Goal: Task Accomplishment & Management: Use online tool/utility

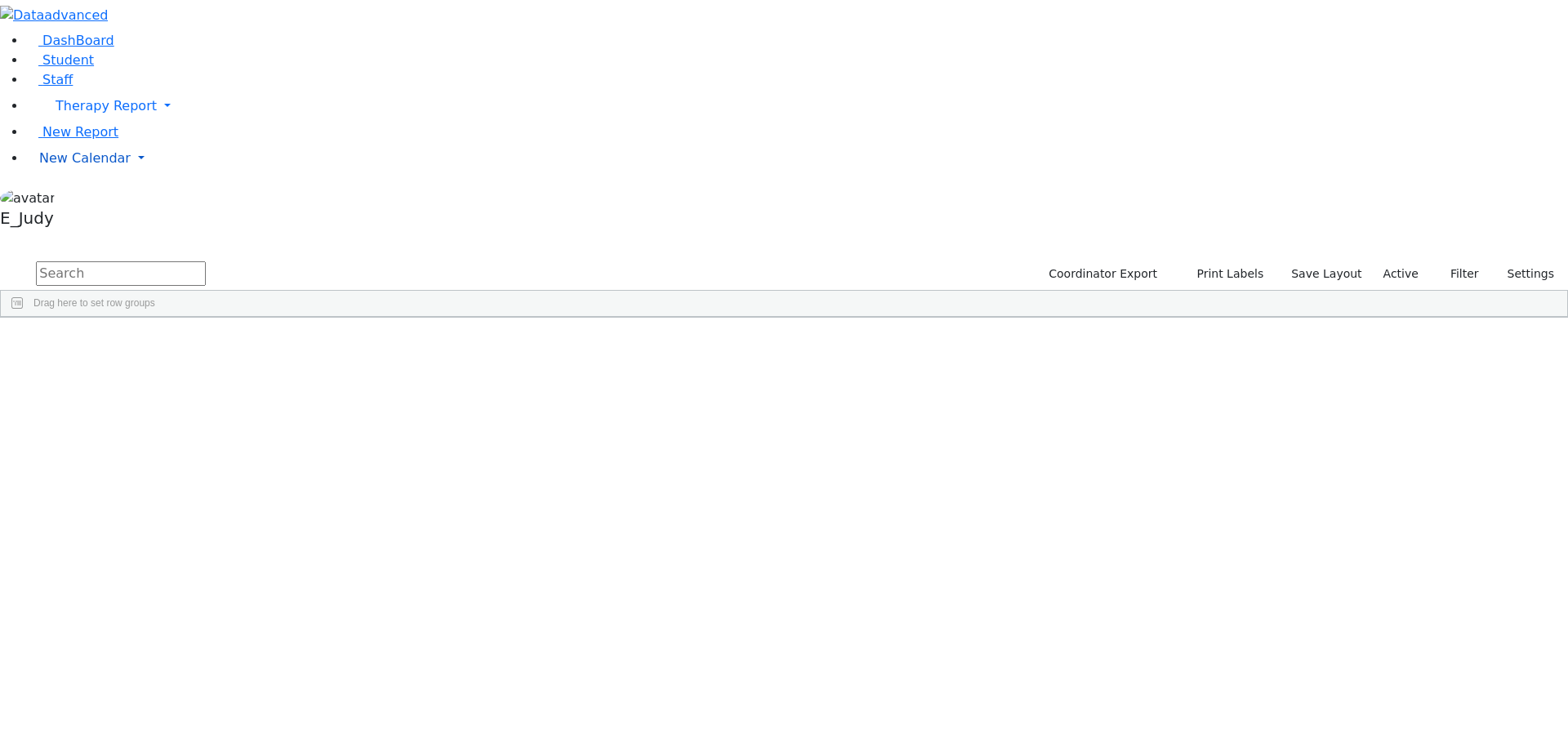
click at [160, 175] on link "New Calendar" at bounding box center [797, 159] width 1542 height 33
click at [77, 218] on span "Teacher Report" at bounding box center [88, 209] width 98 height 15
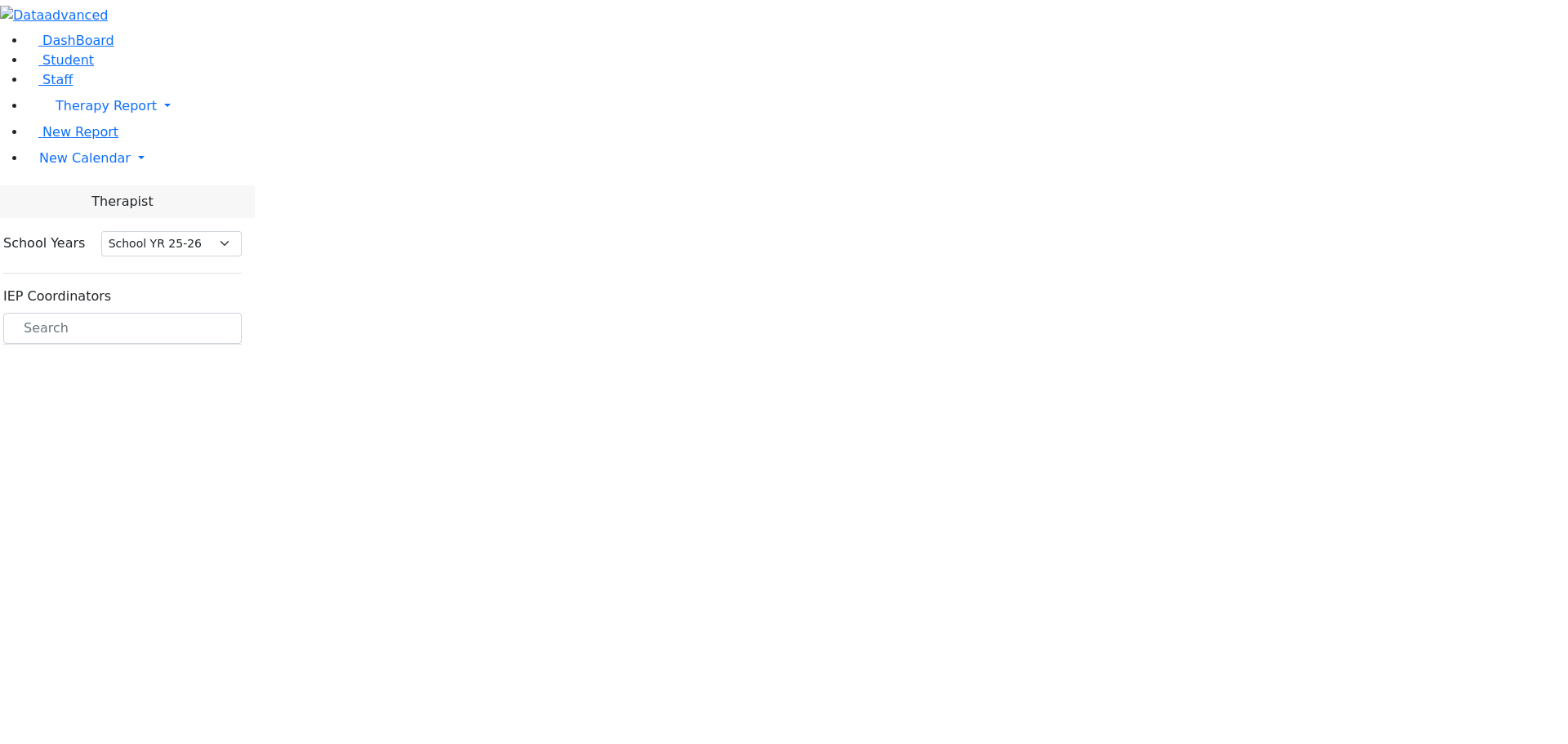
select select "212"
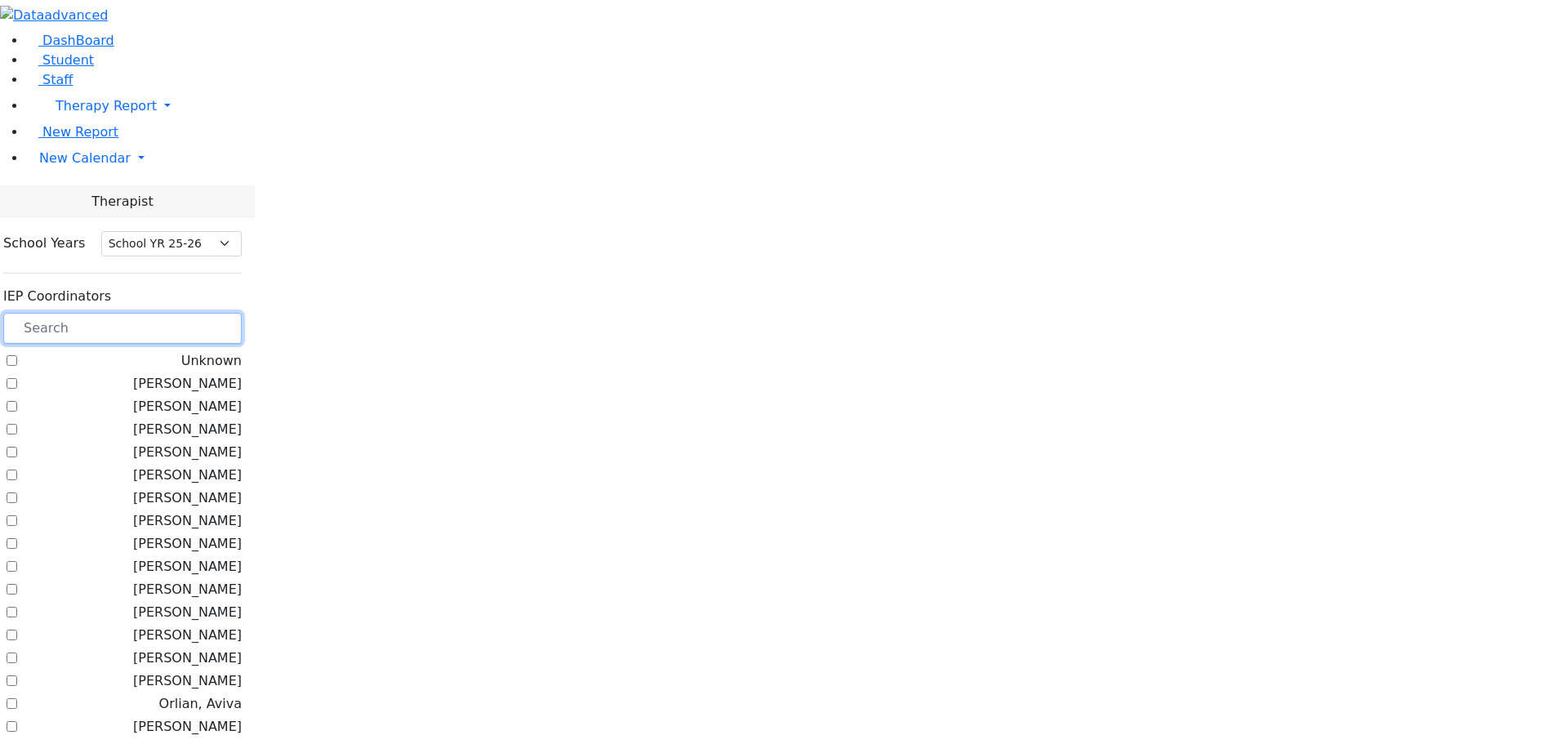
click at [242, 313] on input "text" at bounding box center [122, 328] width 238 height 31
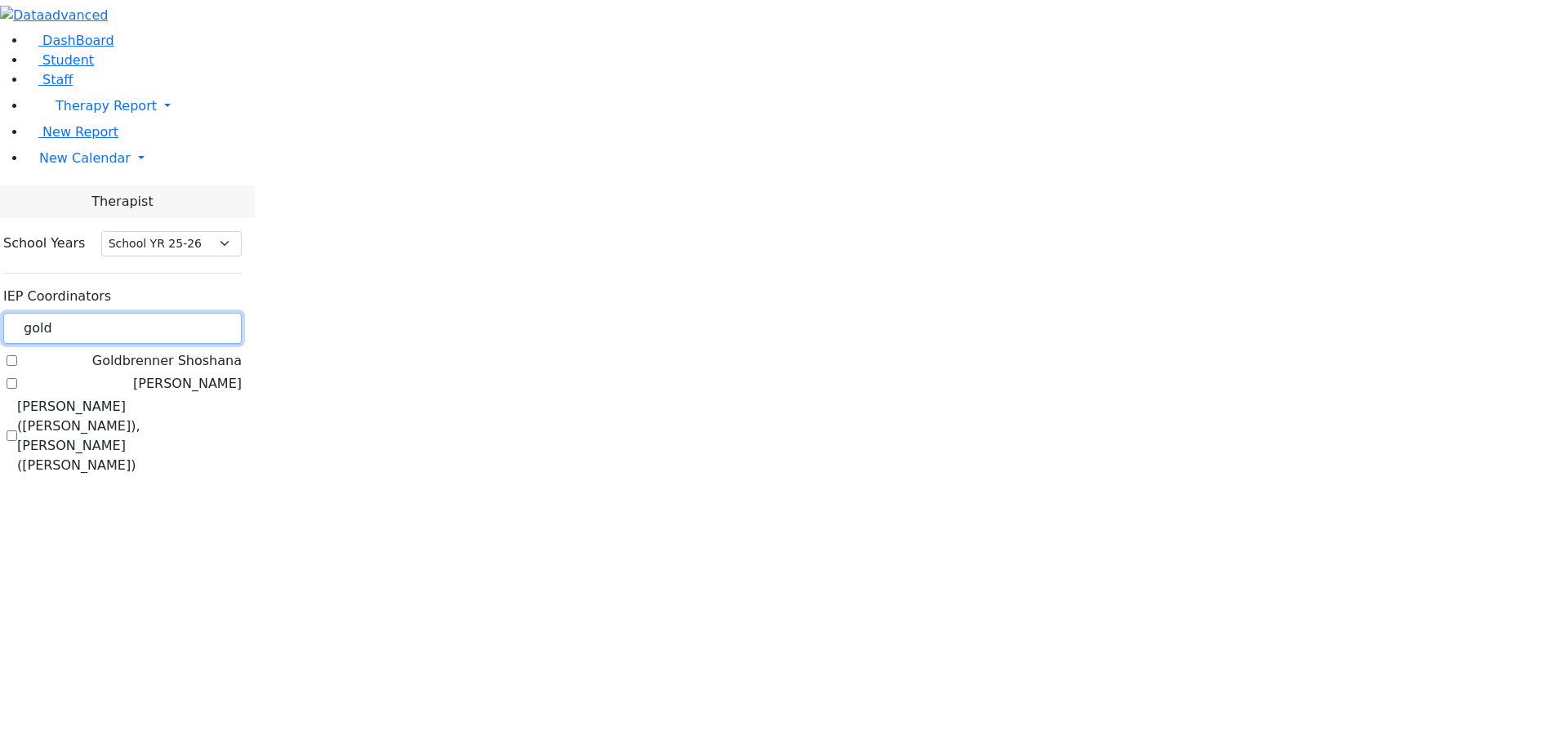
type input "gold"
click at [203, 374] on label "[PERSON_NAME]" at bounding box center [188, 384] width 109 height 20
click at [17, 378] on input "[PERSON_NAME]" at bounding box center [12, 383] width 11 height 11
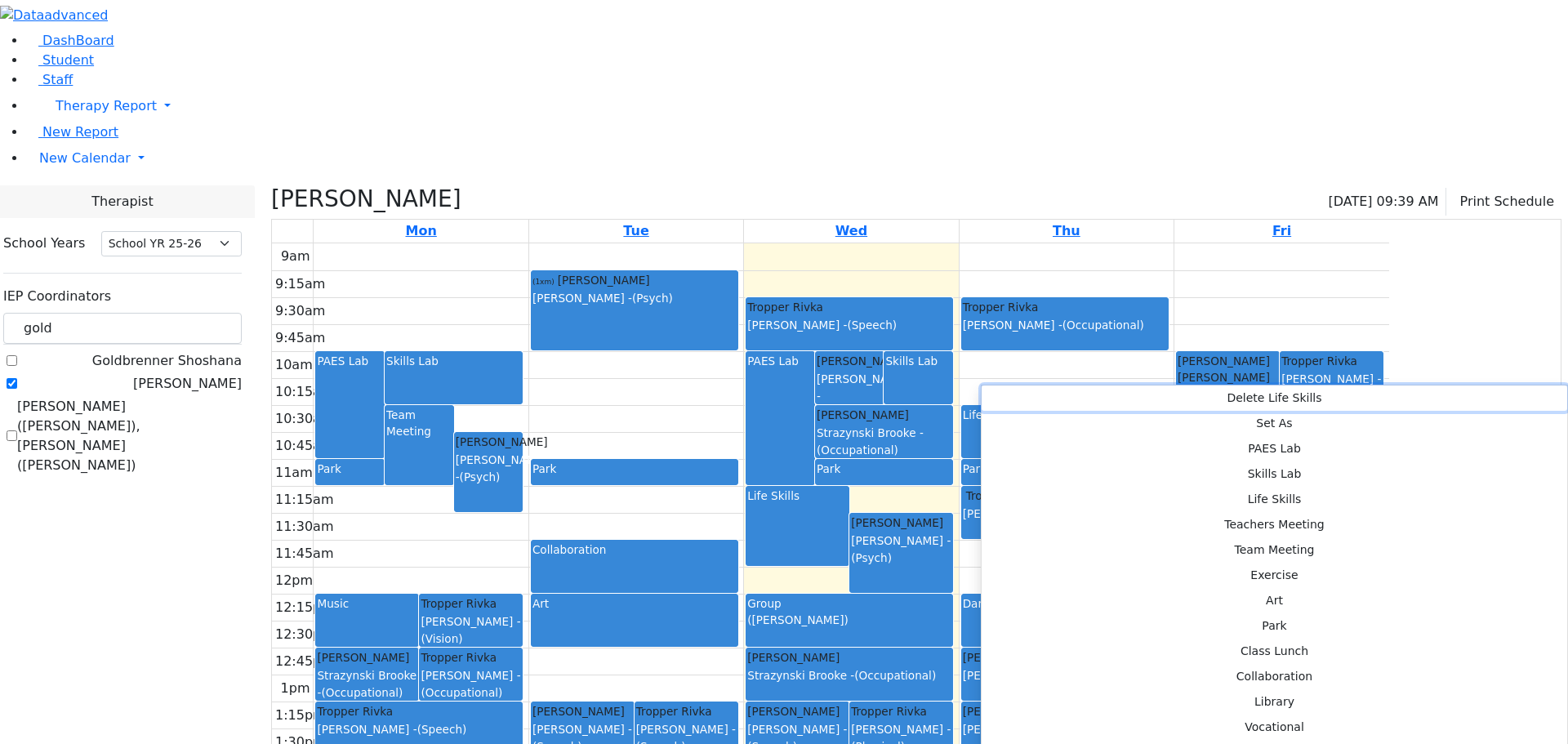
click at [1021, 393] on button "Delete Life Skills" at bounding box center [1274, 398] width 586 height 25
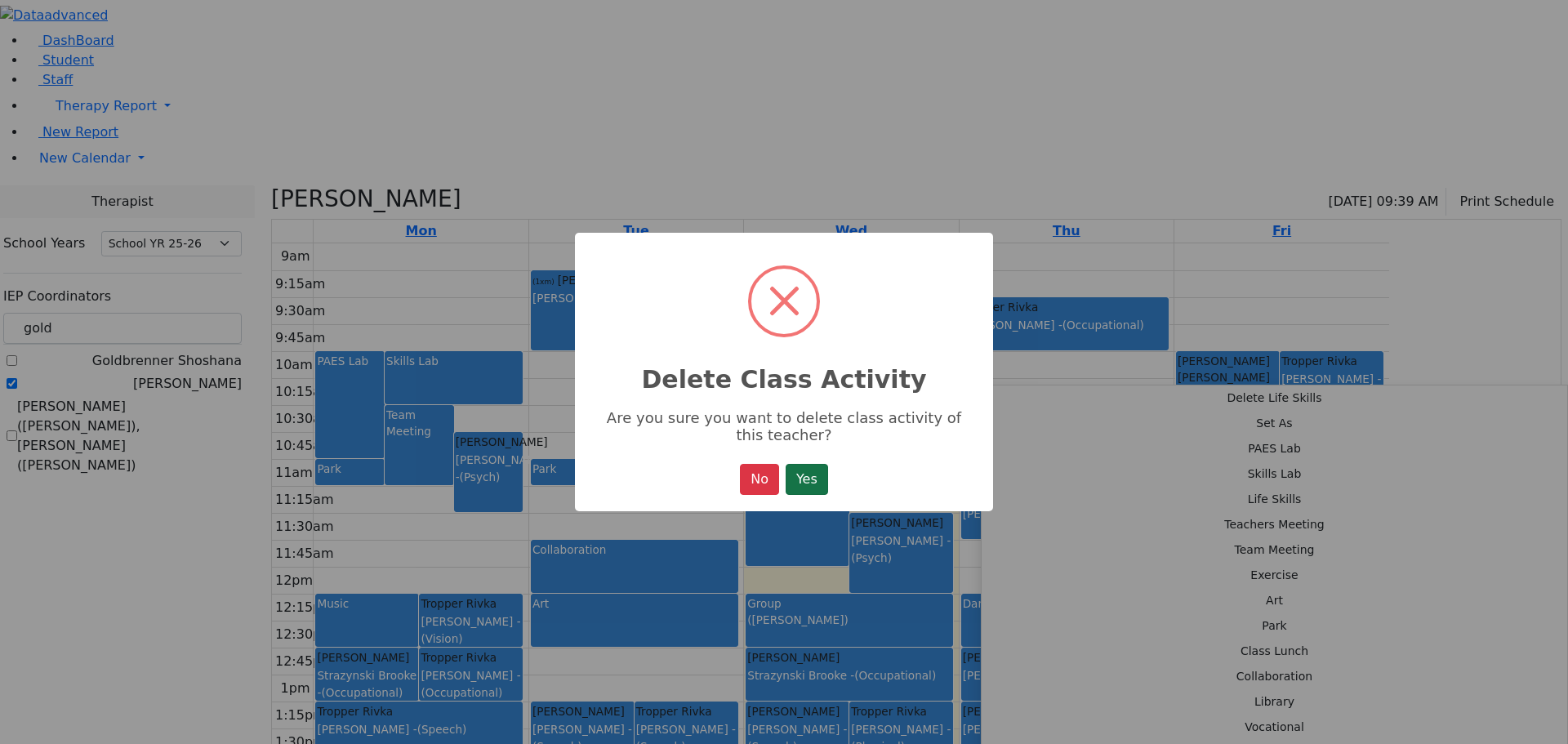
click at [816, 491] on button "Yes" at bounding box center [807, 479] width 43 height 31
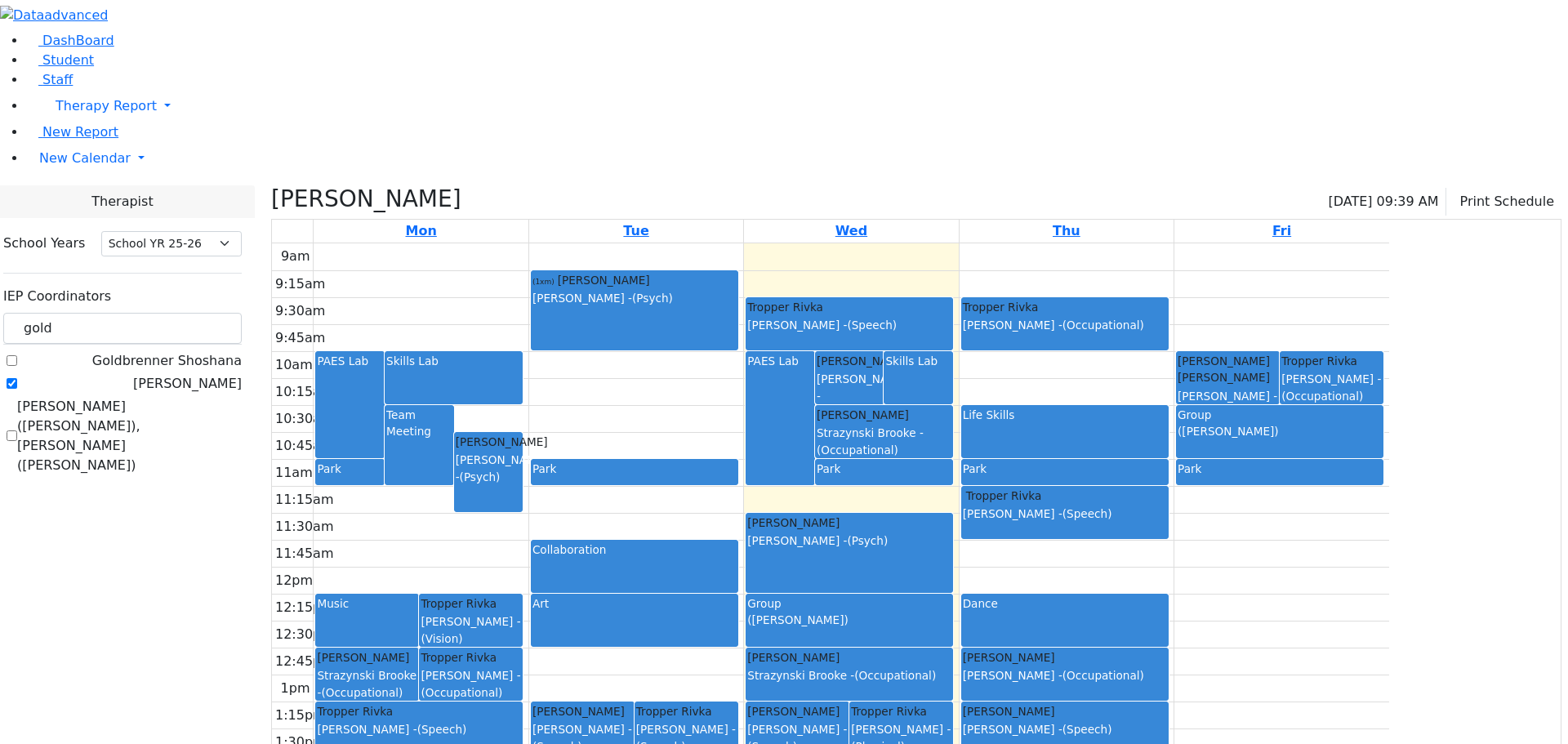
click at [202, 374] on label "[PERSON_NAME]" at bounding box center [188, 384] width 109 height 20
click at [17, 378] on input "[PERSON_NAME]" at bounding box center [12, 383] width 11 height 11
checkbox input "false"
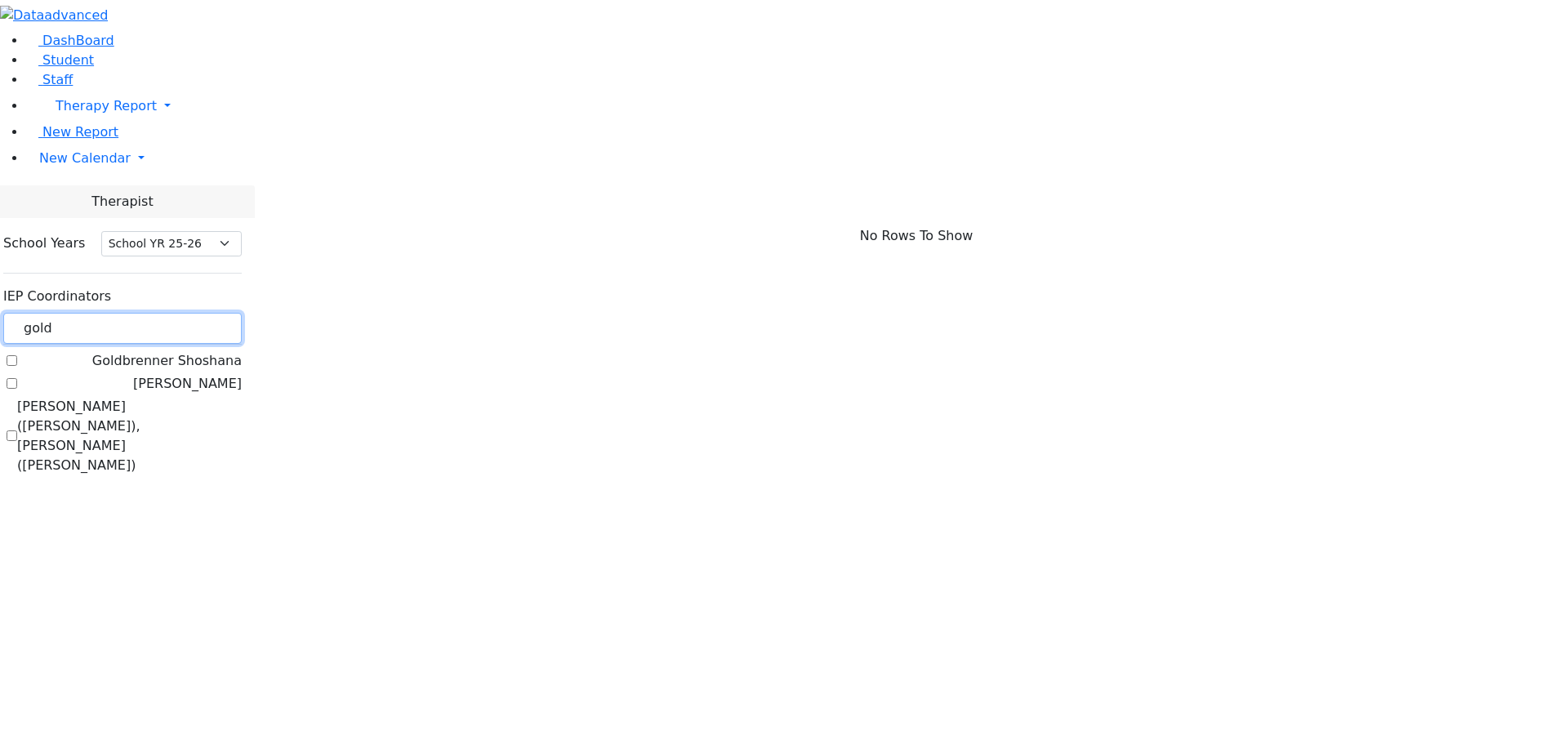
drag, startPoint x: 204, startPoint y: 138, endPoint x: 190, endPoint y: 136, distance: 14.1
click at [190, 218] on div "School Years Select School YR Summer YR 25 School YR 25-26 Summer YR 25 School …" at bounding box center [122, 355] width 265 height 274
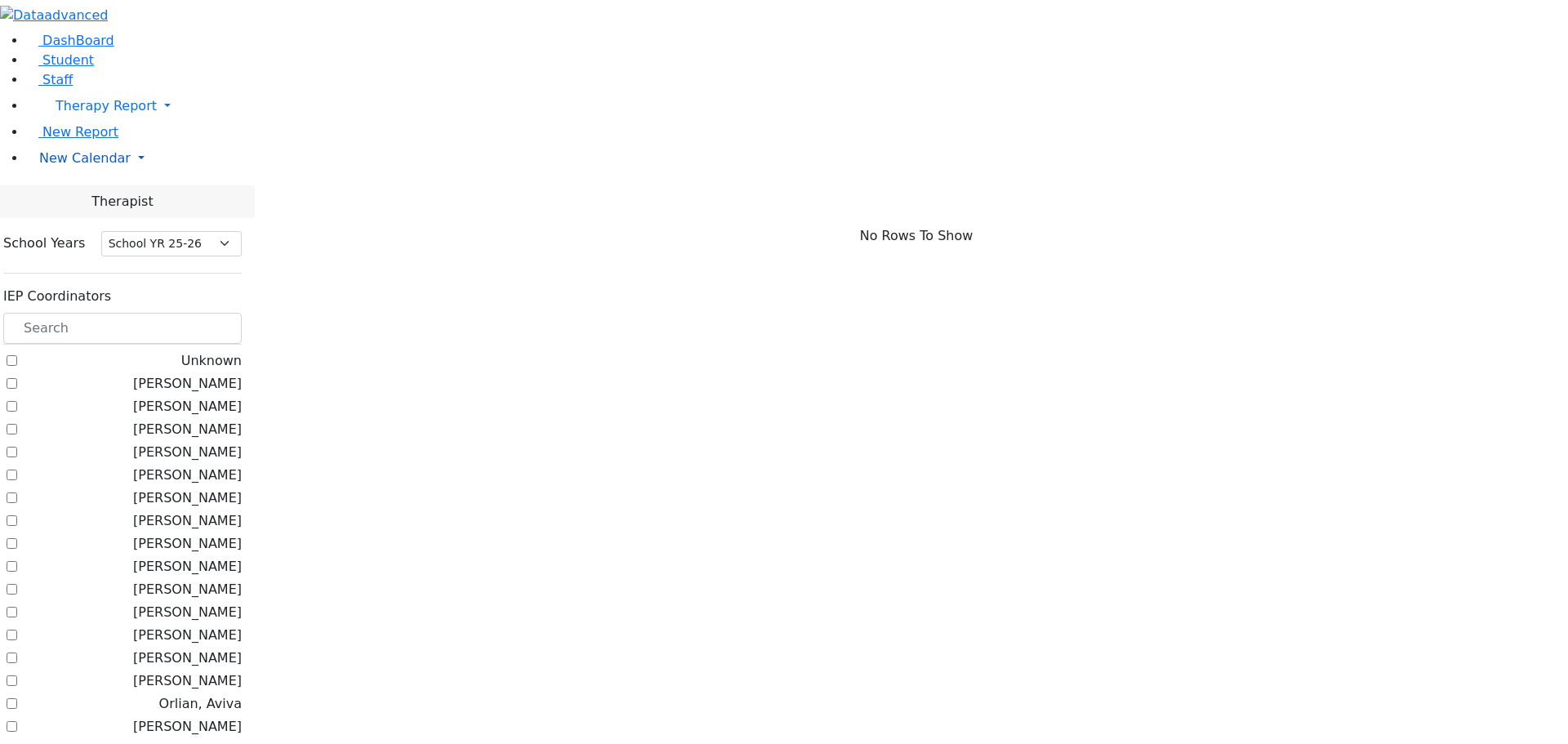
drag, startPoint x: 158, startPoint y: 255, endPoint x: 57, endPoint y: 314, distance: 117.0
click at [156, 175] on link "New Calendar" at bounding box center [797, 159] width 1542 height 33
click at [56, 198] on span "Calendar" at bounding box center [64, 190] width 59 height 15
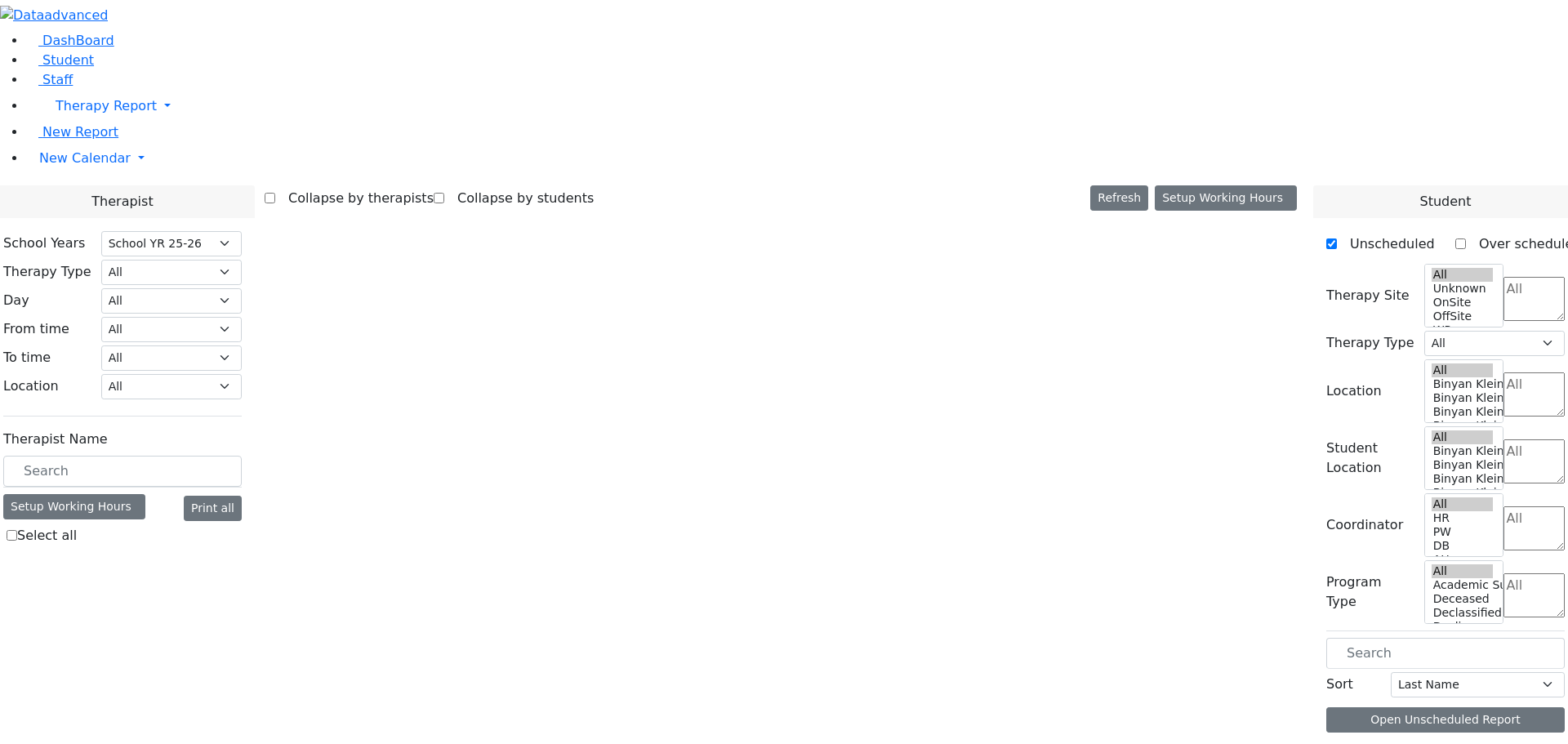
select select "212"
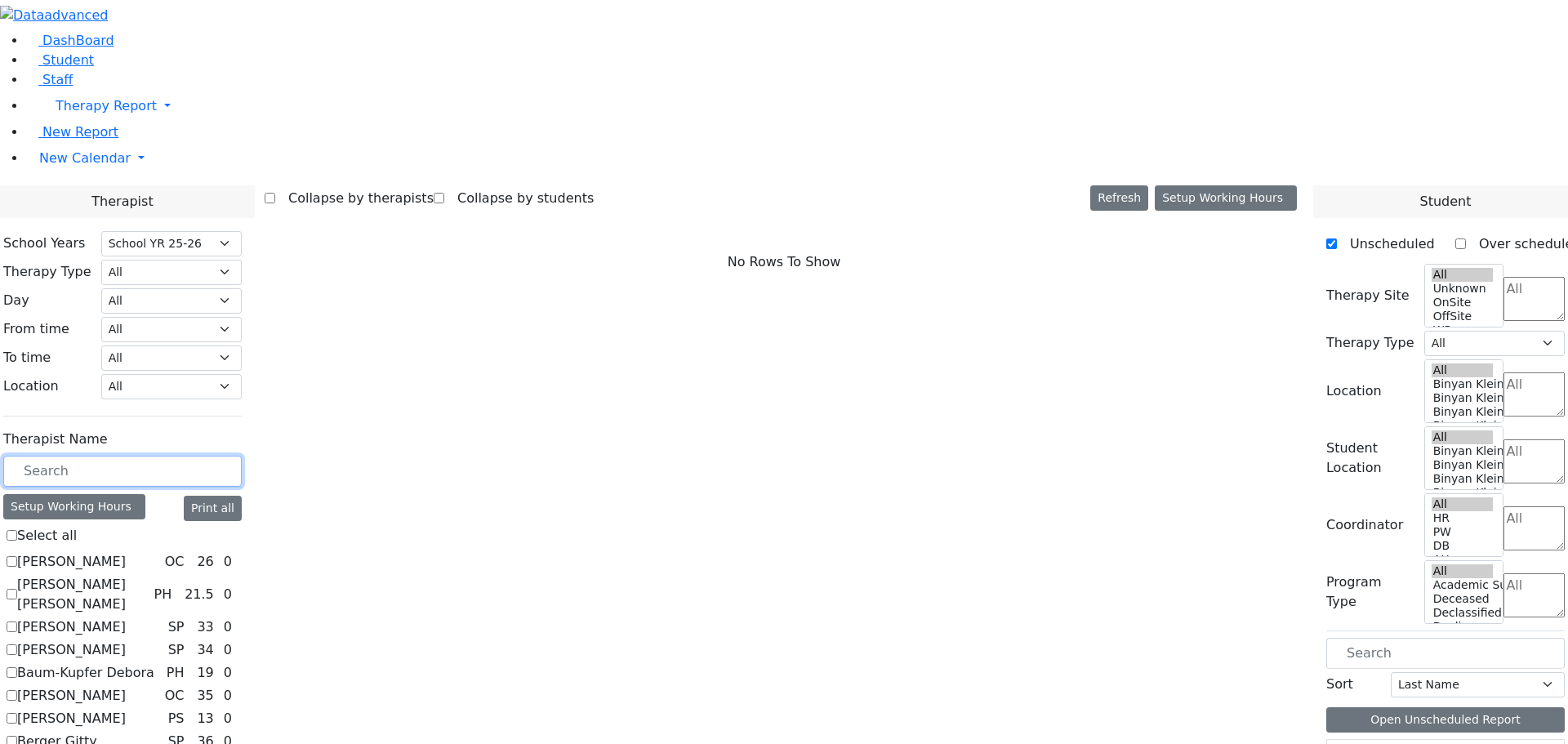
click at [229, 456] on input "text" at bounding box center [122, 471] width 238 height 31
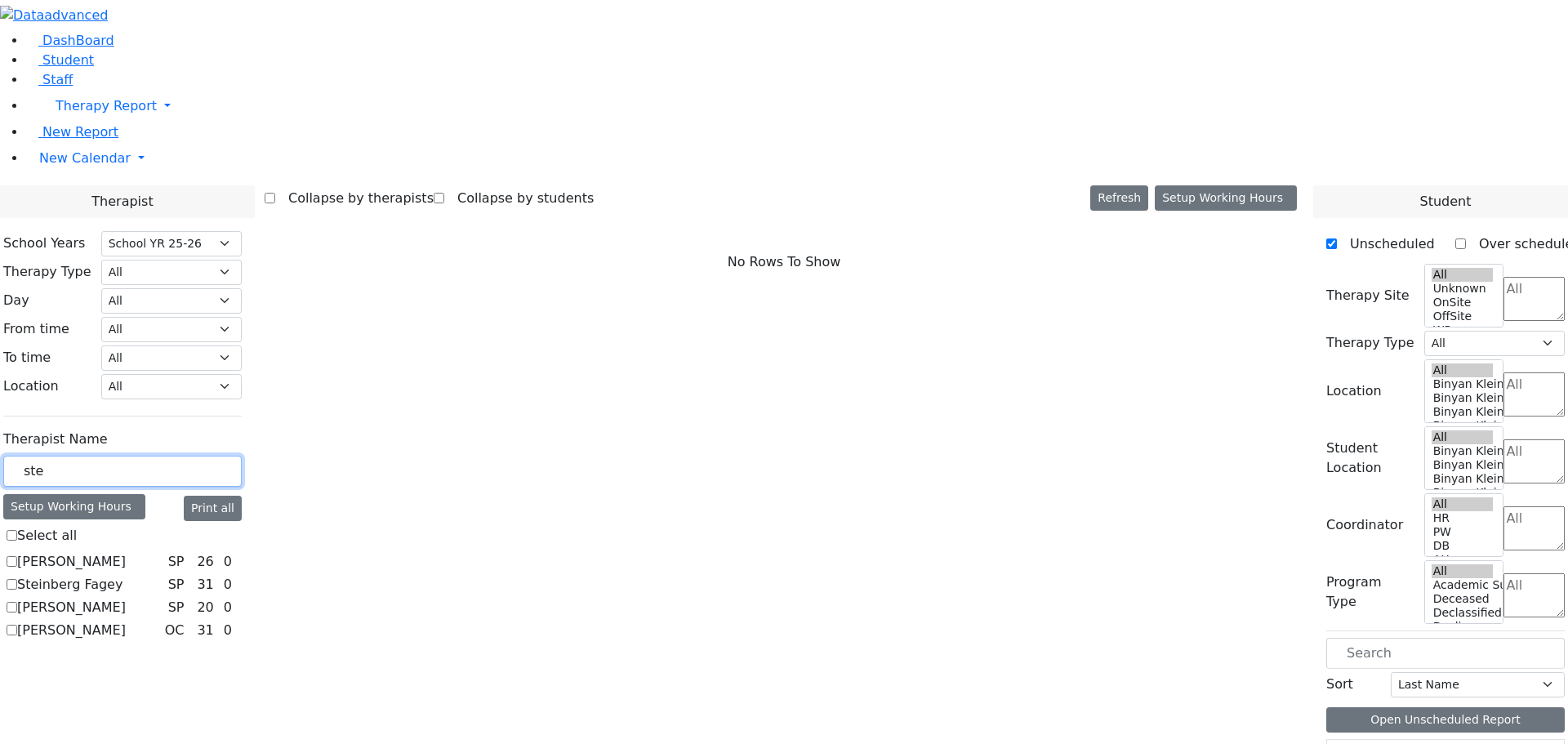
type input "ste"
click at [122, 575] on label "Steinberg Fagey" at bounding box center [70, 585] width 105 height 20
click at [17, 579] on input "Steinberg Fagey" at bounding box center [12, 585] width 11 height 11
checkbox input "true"
select select "3"
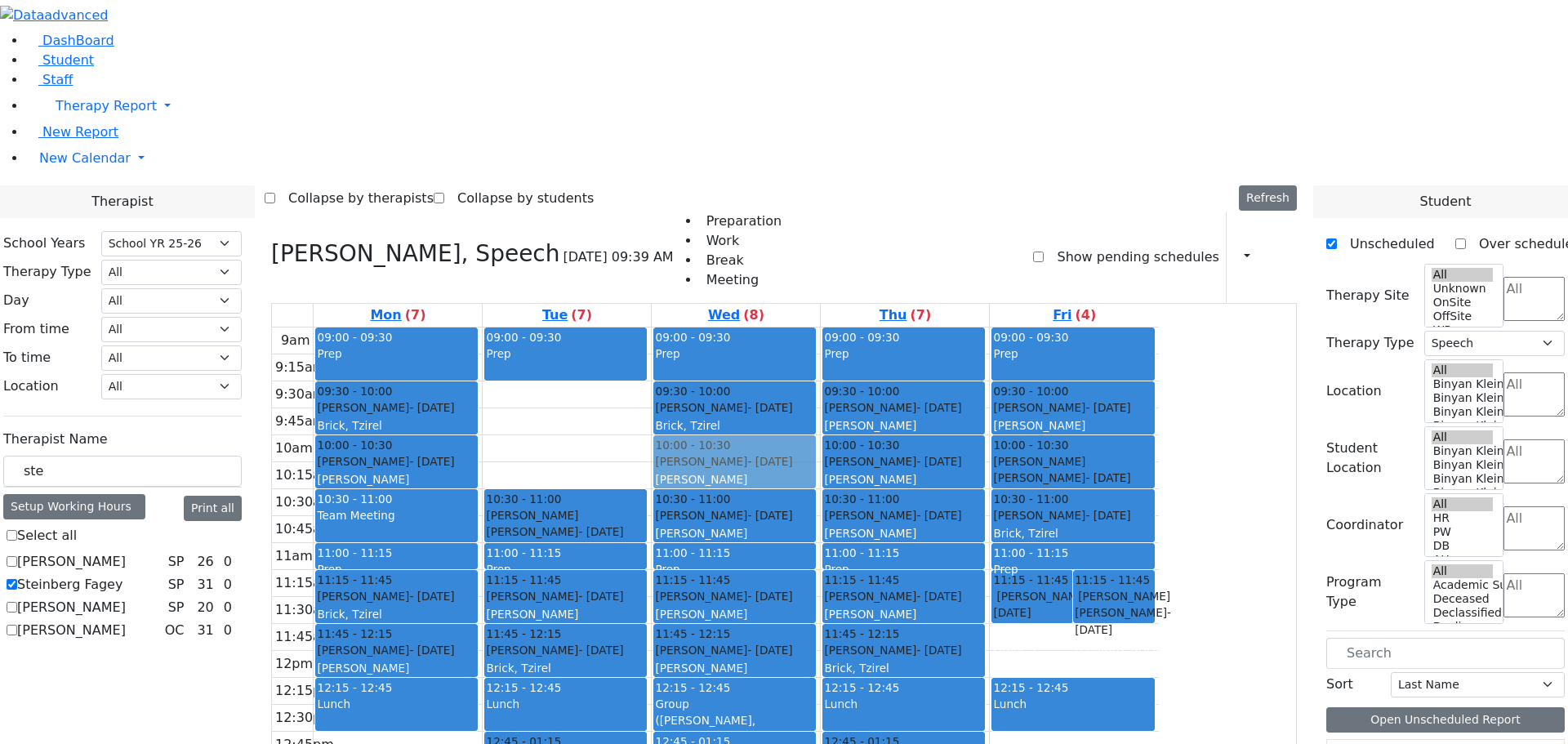
drag, startPoint x: 873, startPoint y: 697, endPoint x: 837, endPoint y: 237, distance: 461.4
click at [820, 327] on div "09:00 - 09:30 Prep 09:30 - 10:00 Mandelbaum Esther - 08/30/2012 Brick, Tzirel 1…" at bounding box center [736, 651] width 169 height 647
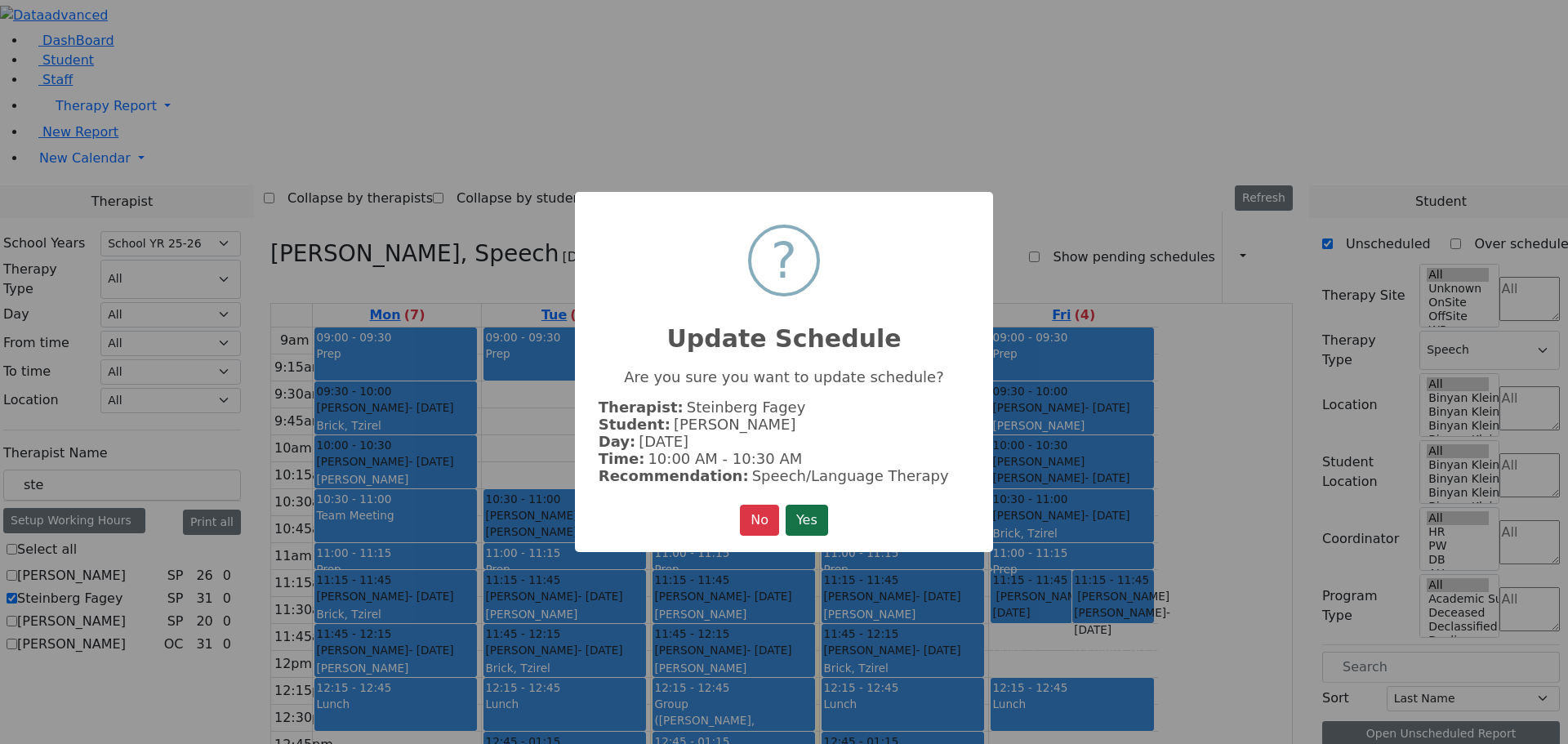
click at [810, 507] on button "Yes" at bounding box center [807, 520] width 43 height 31
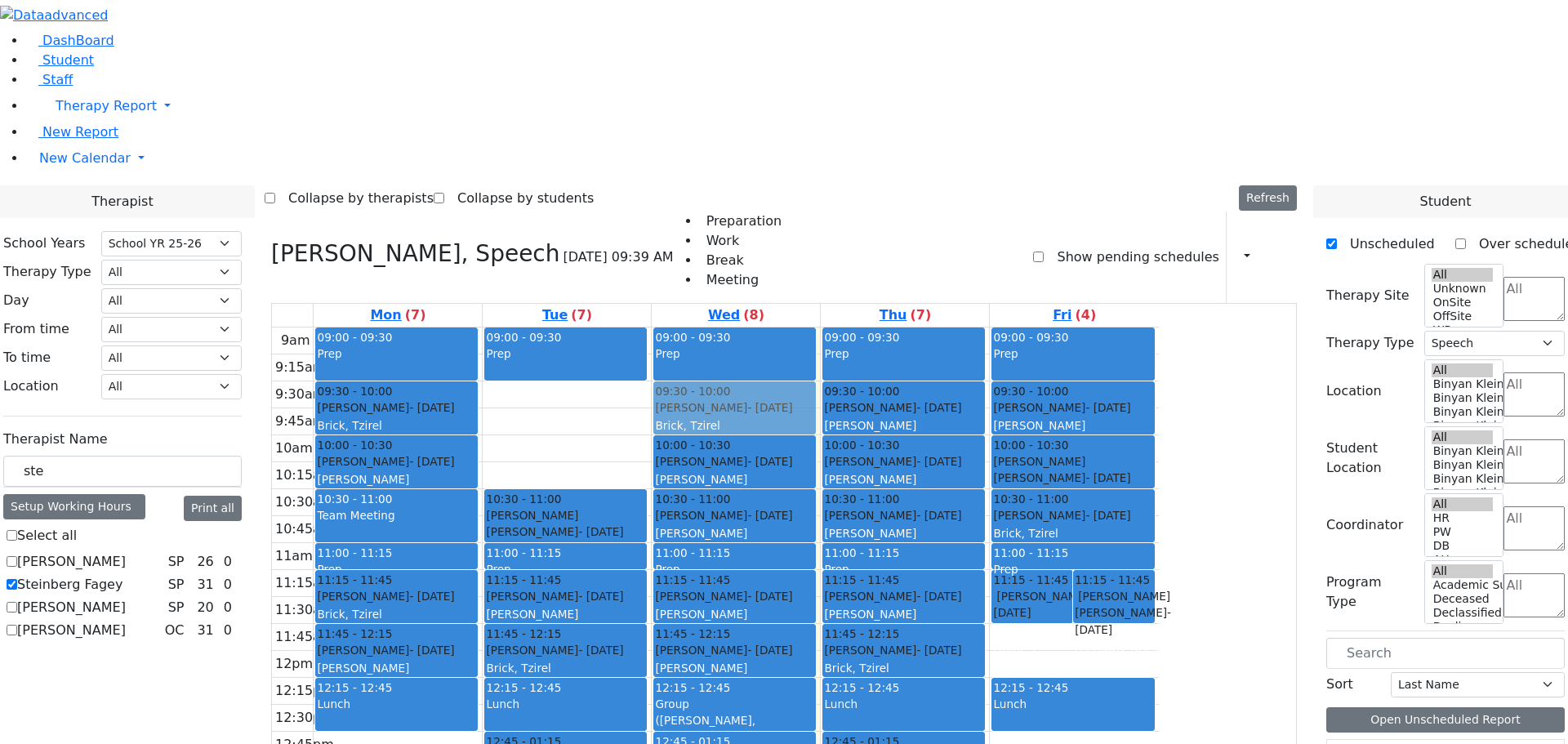
drag, startPoint x: 852, startPoint y: 203, endPoint x: 813, endPoint y: 203, distance: 39.0
click at [813, 327] on div "09:00 - 09:30 Prep 09:30 - 10:00 Mandelbaum Esther - 08/30/2012 Brick, Tzirel 1…" at bounding box center [736, 651] width 169 height 647
drag, startPoint x: 893, startPoint y: 179, endPoint x: 828, endPoint y: 177, distance: 65.0
click at [820, 327] on div "09:00 - 09:30 Prep 09:30 - 10:00 Mandelbaum Esther - 08/30/2012 Brick, Tzirel 1…" at bounding box center [736, 651] width 169 height 647
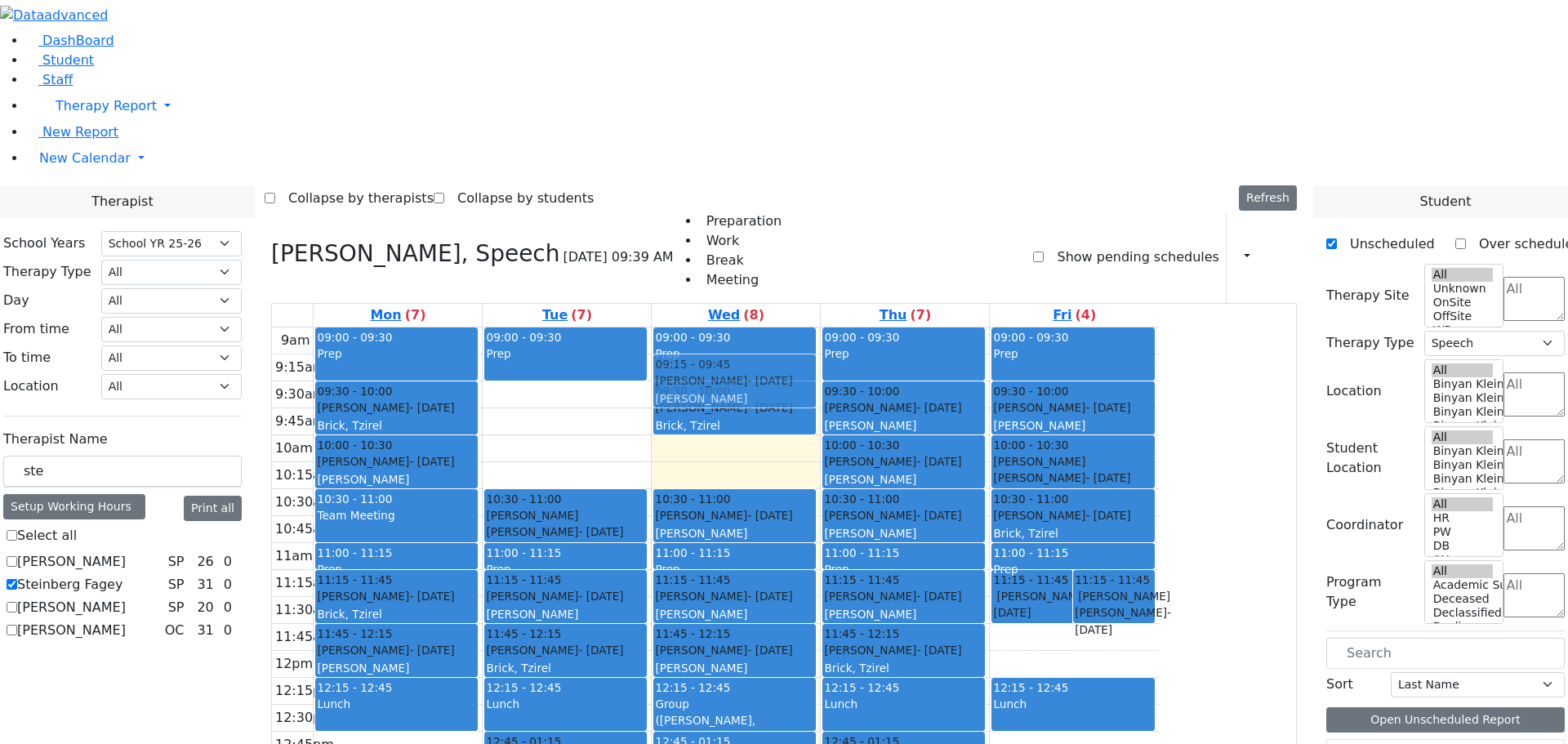
drag, startPoint x: 850, startPoint y: 248, endPoint x: 853, endPoint y: 179, distance: 69.1
click at [820, 327] on div "09:00 - 09:30 Prep 09:30 - 10:00 Mandelbaum Esther - 08/30/2012 Brick, Tzirel 1…" at bounding box center [736, 651] width 169 height 647
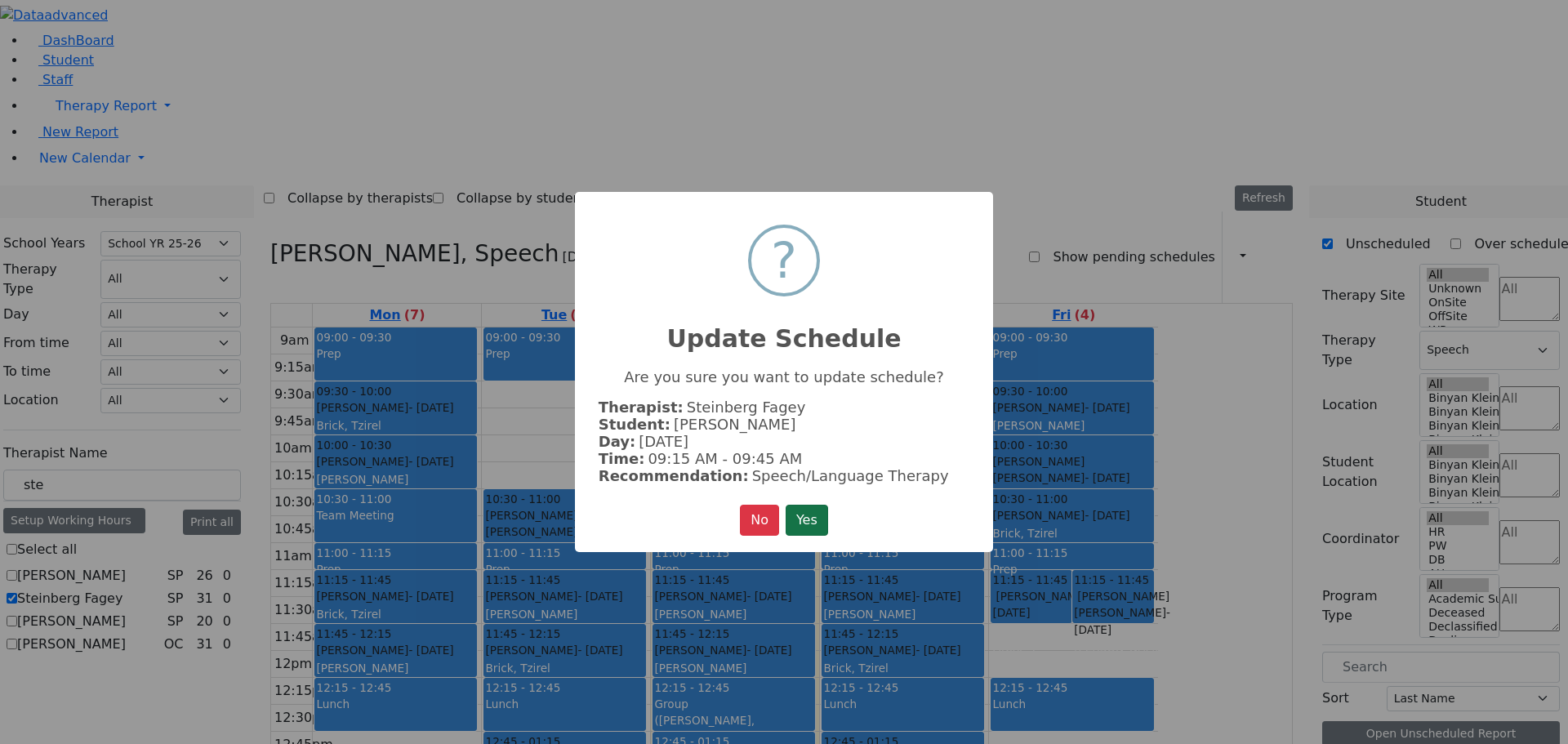
click at [800, 521] on button "Yes" at bounding box center [807, 520] width 43 height 31
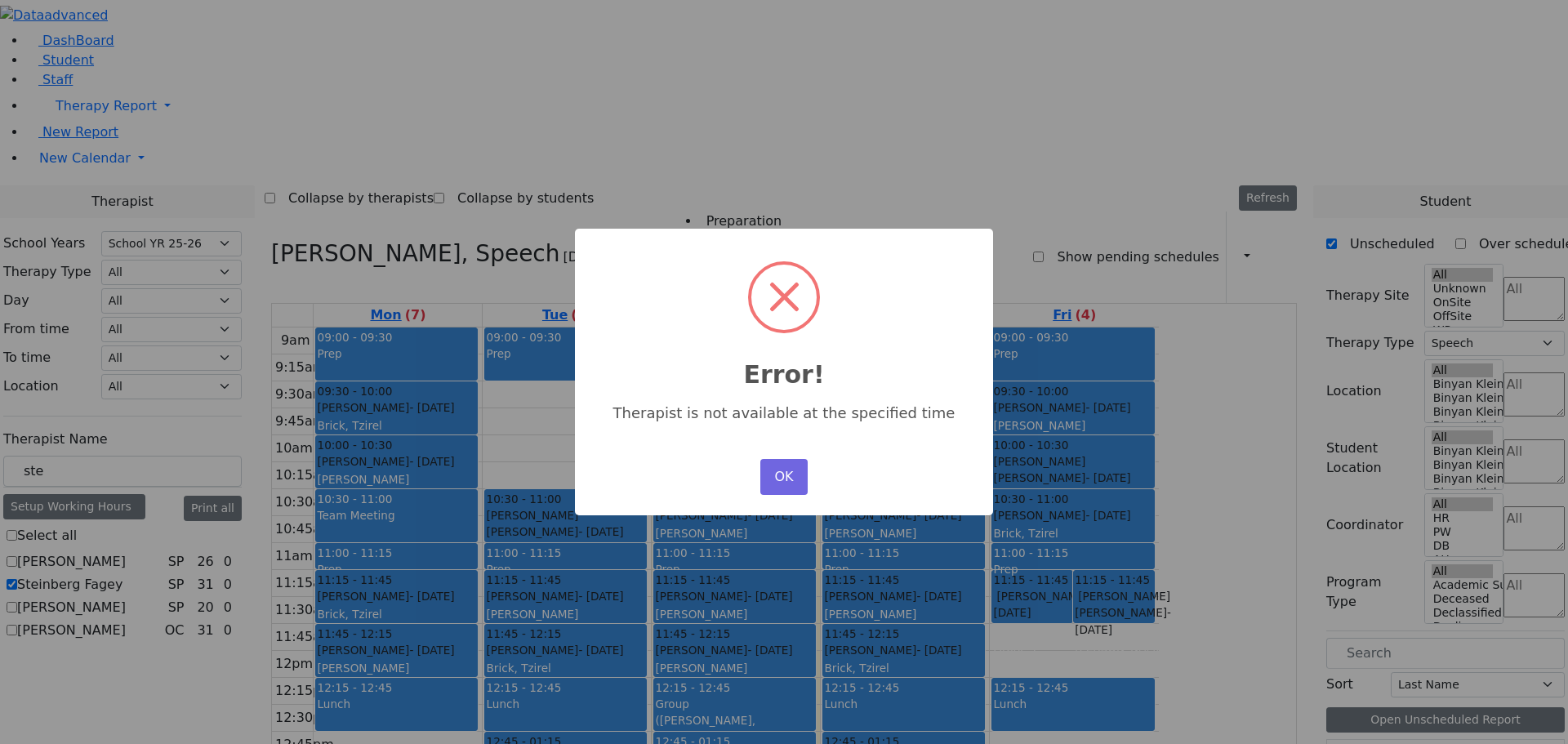
click at [760, 464] on div "OK No Cancel" at bounding box center [783, 477] width 55 height 44
click at [781, 484] on button "OK" at bounding box center [784, 477] width 47 height 36
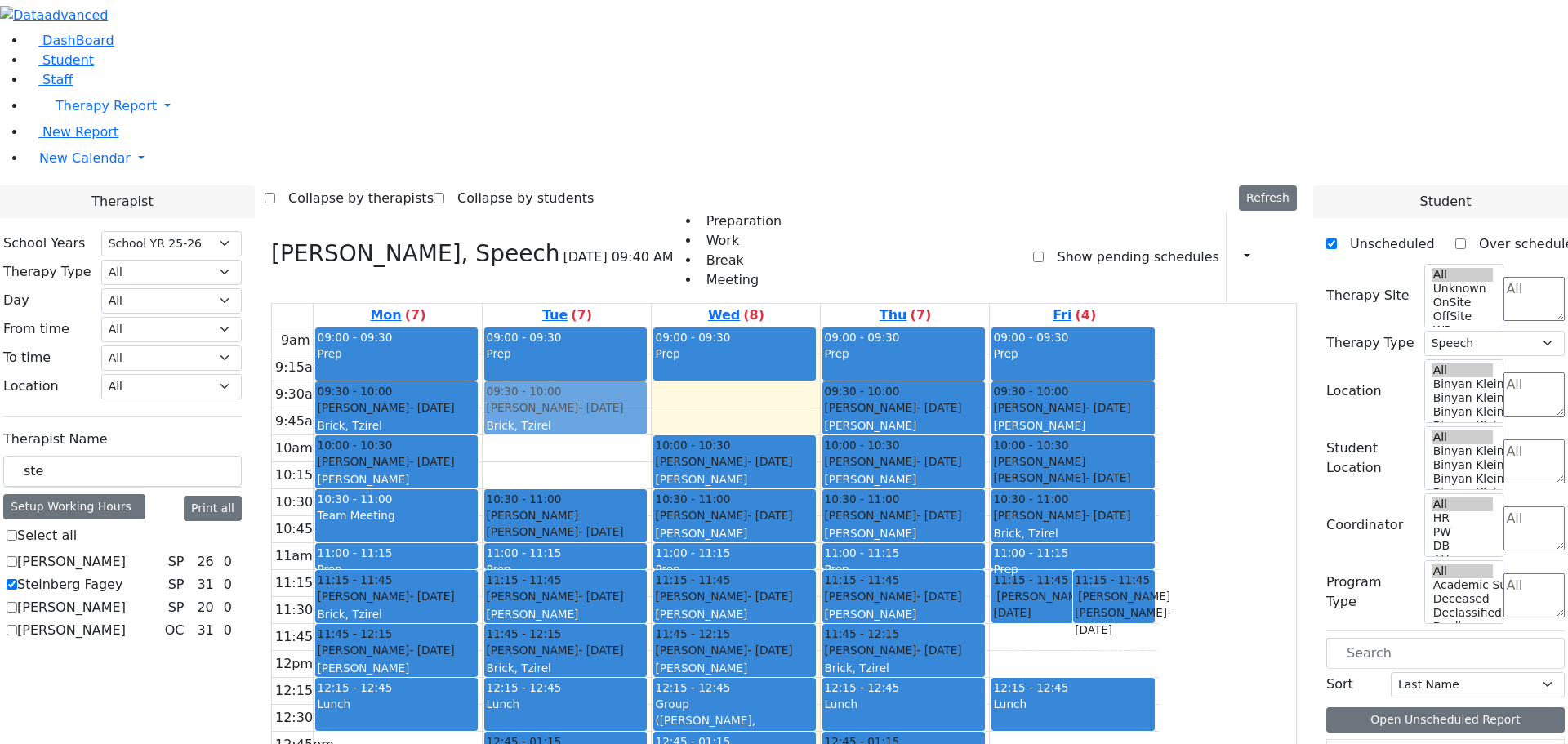
drag, startPoint x: 883, startPoint y: 169, endPoint x: 796, endPoint y: 172, distance: 87.1
click at [783, 327] on tr "09:00 - 09:30 Prep 09:30 - 10:00 Mandelbaum Esther - 08/30/2012 Brick, Tzirel 1…" at bounding box center [715, 651] width 887 height 647
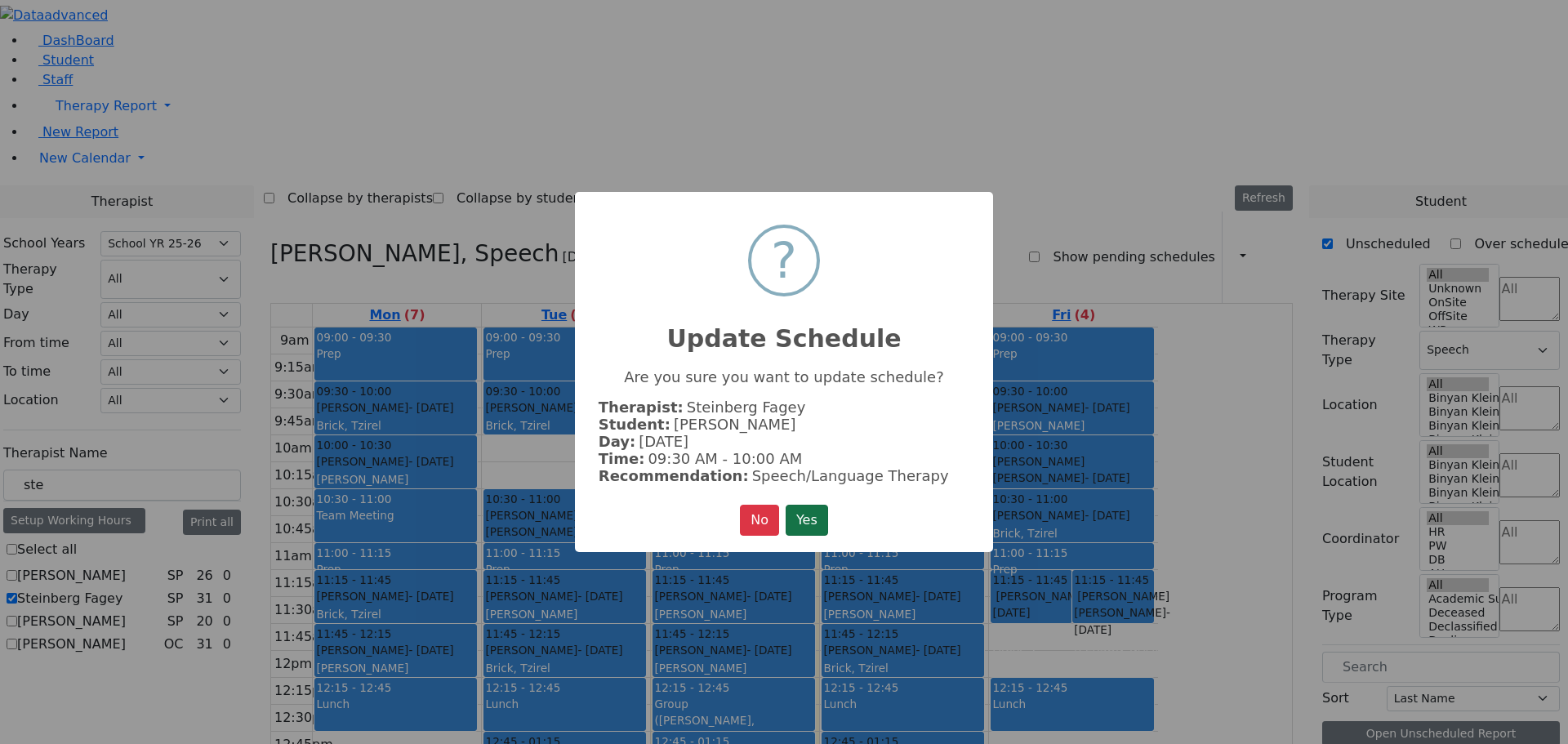
click at [807, 509] on button "Yes" at bounding box center [807, 520] width 43 height 31
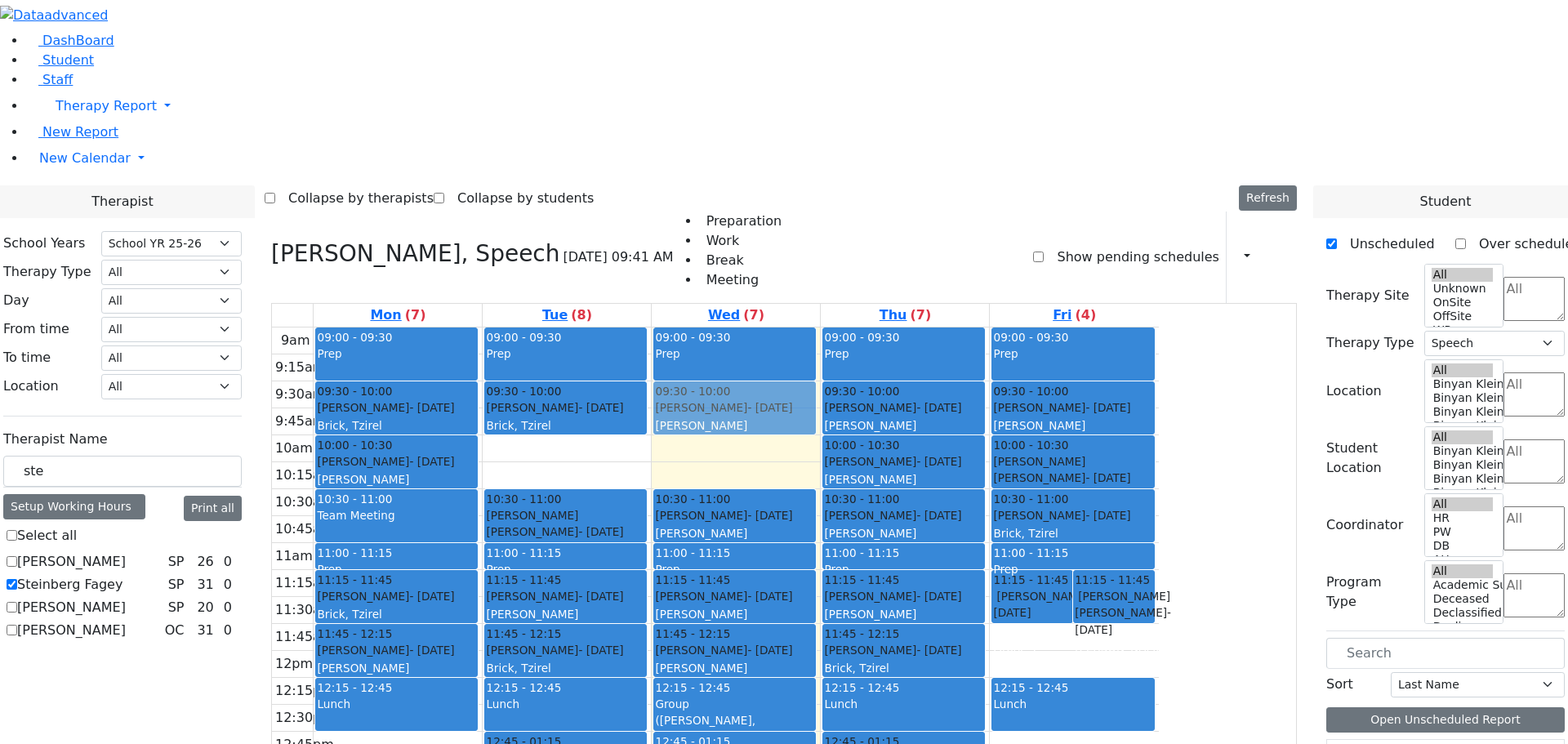
drag, startPoint x: 849, startPoint y: 237, endPoint x: 846, endPoint y: 193, distance: 44.1
click at [820, 327] on div "09:00 - 09:30 Prep 10:00 - 10:30 Salamon Yitty - 11/23/2004 Goldberg, Chanie 10…" at bounding box center [736, 651] width 169 height 647
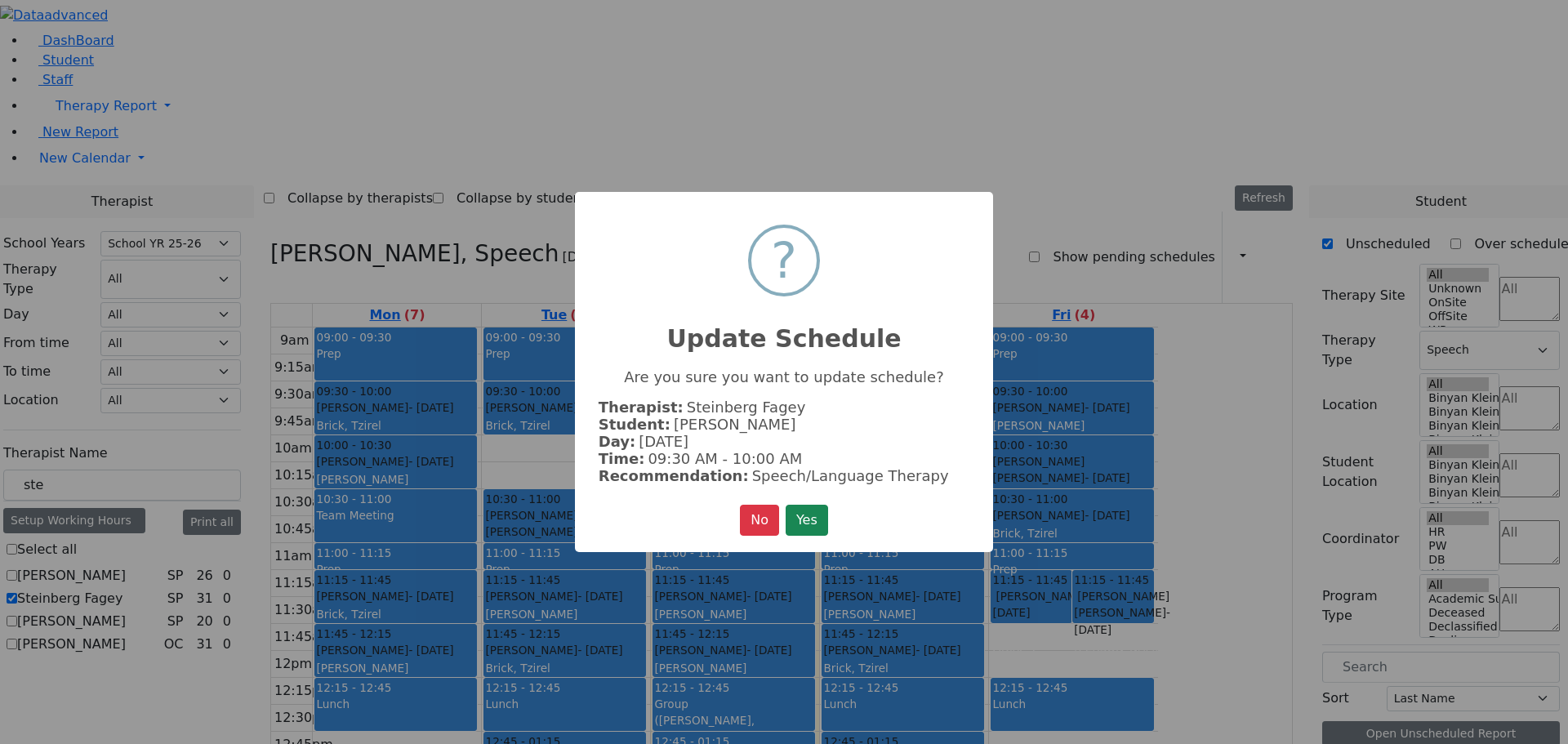
drag, startPoint x: 812, startPoint y: 516, endPoint x: 818, endPoint y: 498, distance: 19.0
click at [812, 513] on button "Yes" at bounding box center [807, 520] width 43 height 31
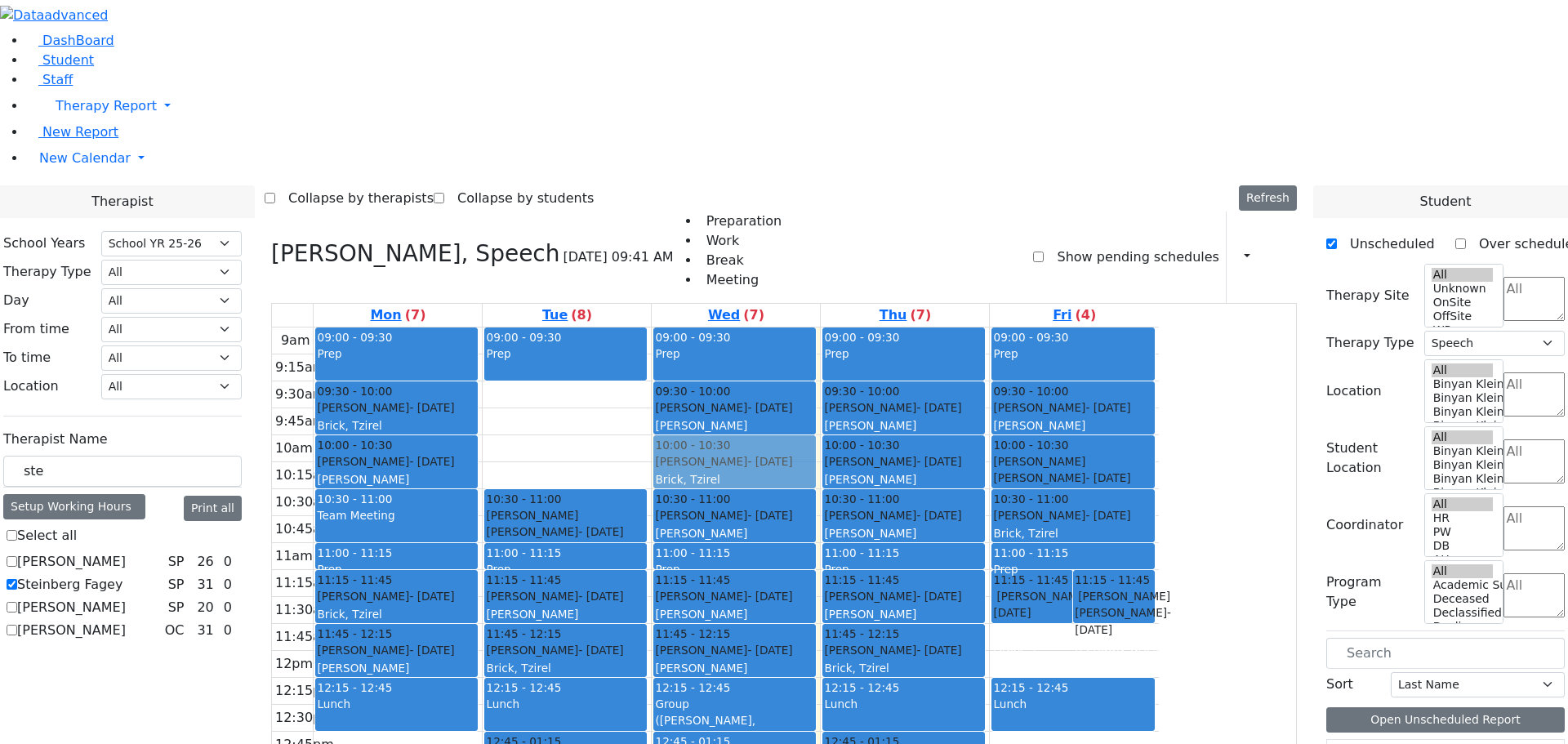
drag, startPoint x: 710, startPoint y: 174, endPoint x: 837, endPoint y: 223, distance: 136.1
click at [837, 327] on tr "09:00 - 09:30 Prep 09:30 - 10:00 Mandelbaum Esther - 08/30/2012 Brick, Tzirel 1…" at bounding box center [715, 651] width 887 height 647
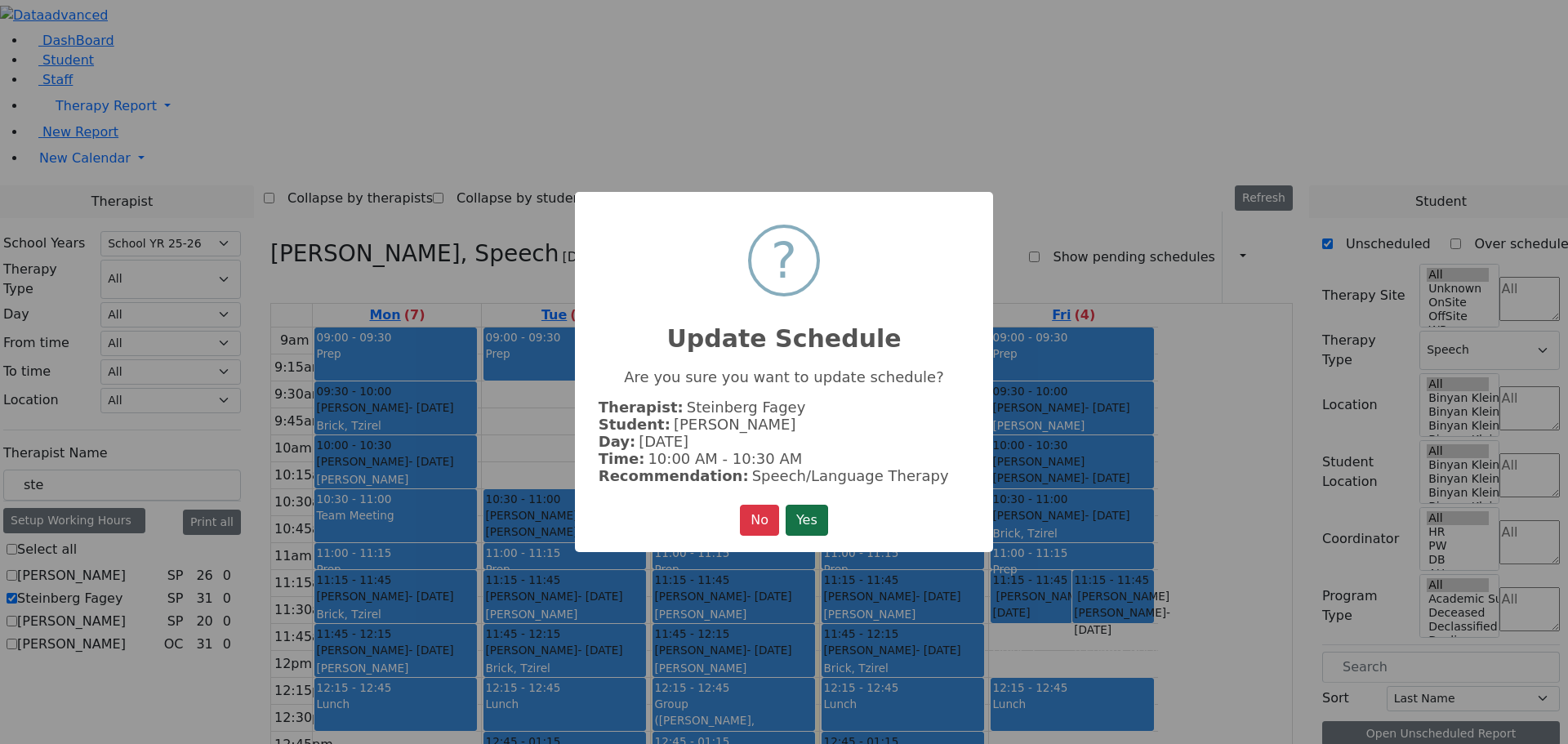
click at [808, 511] on button "Yes" at bounding box center [807, 520] width 43 height 31
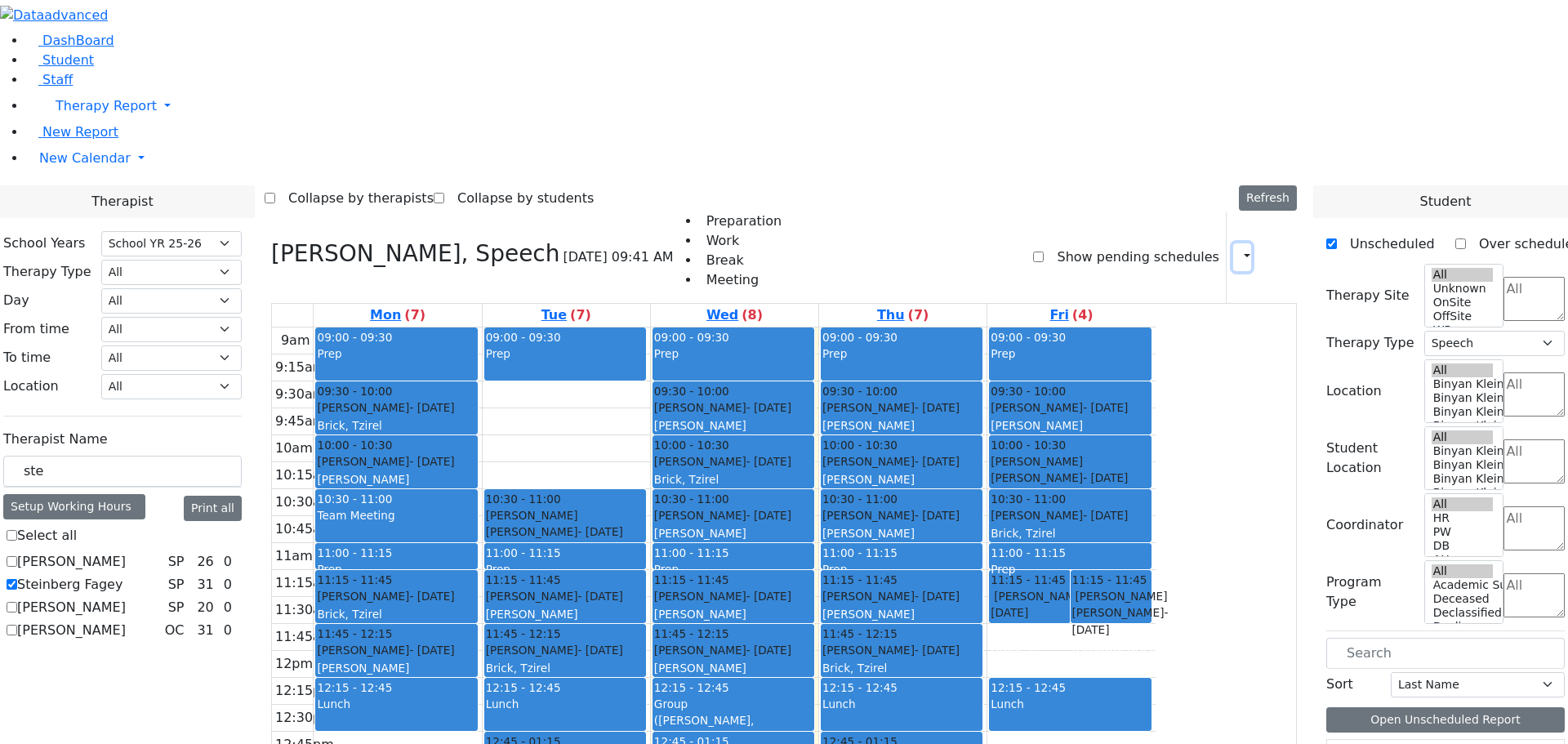
click at [1237, 249] on icon "button" at bounding box center [1237, 256] width 0 height 15
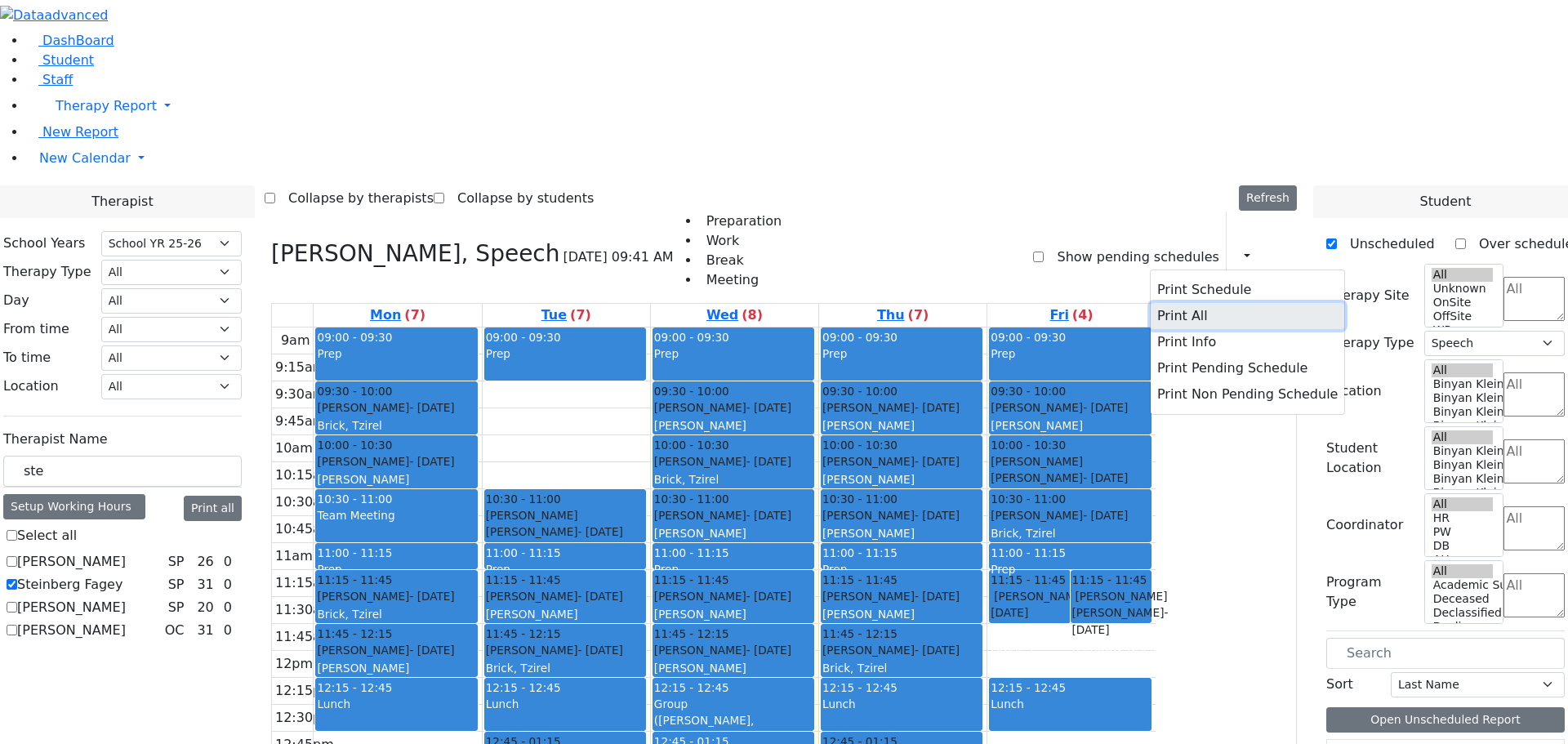
click at [1151, 303] on button "Print All" at bounding box center [1248, 315] width 194 height 26
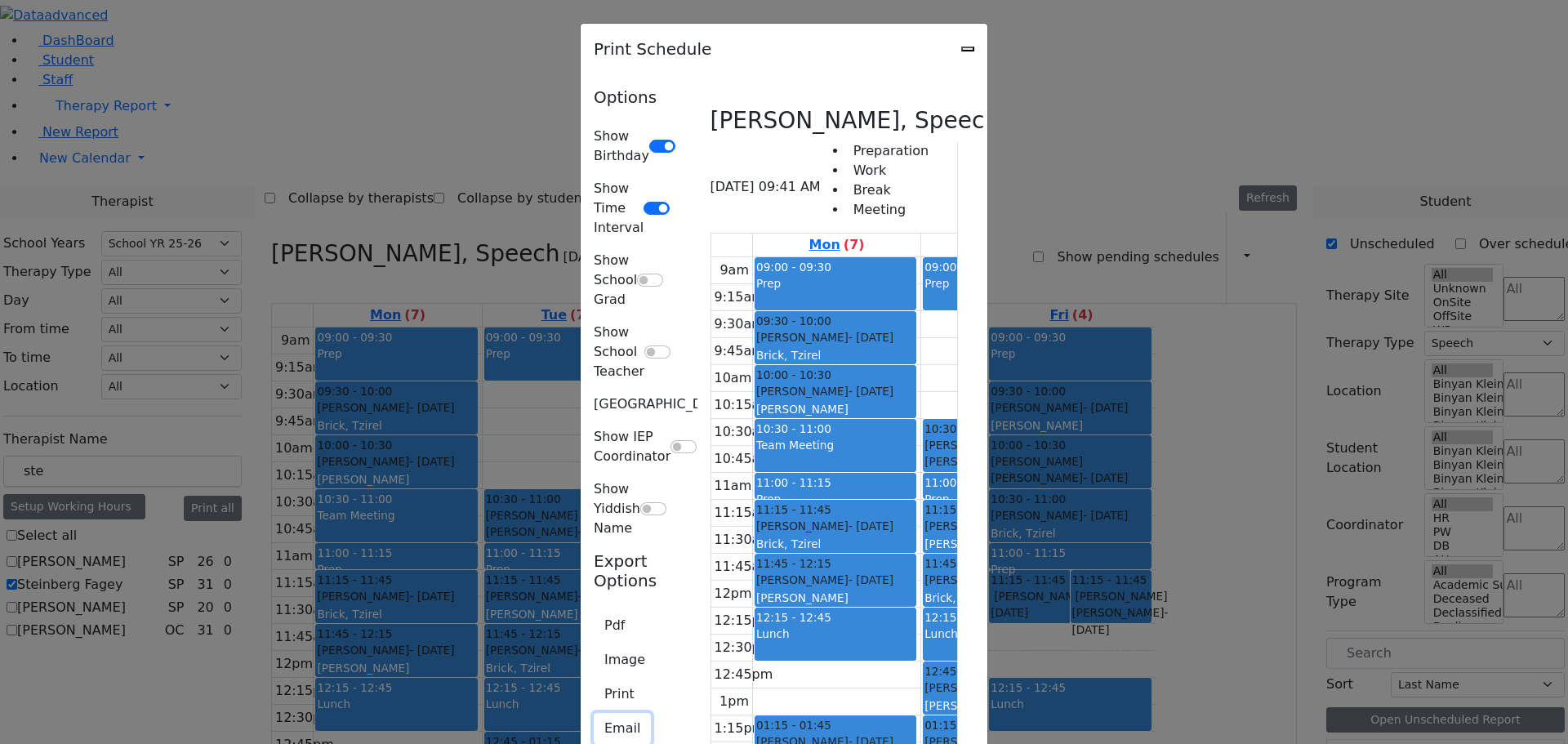
click at [594, 713] on button "Email" at bounding box center [622, 729] width 57 height 31
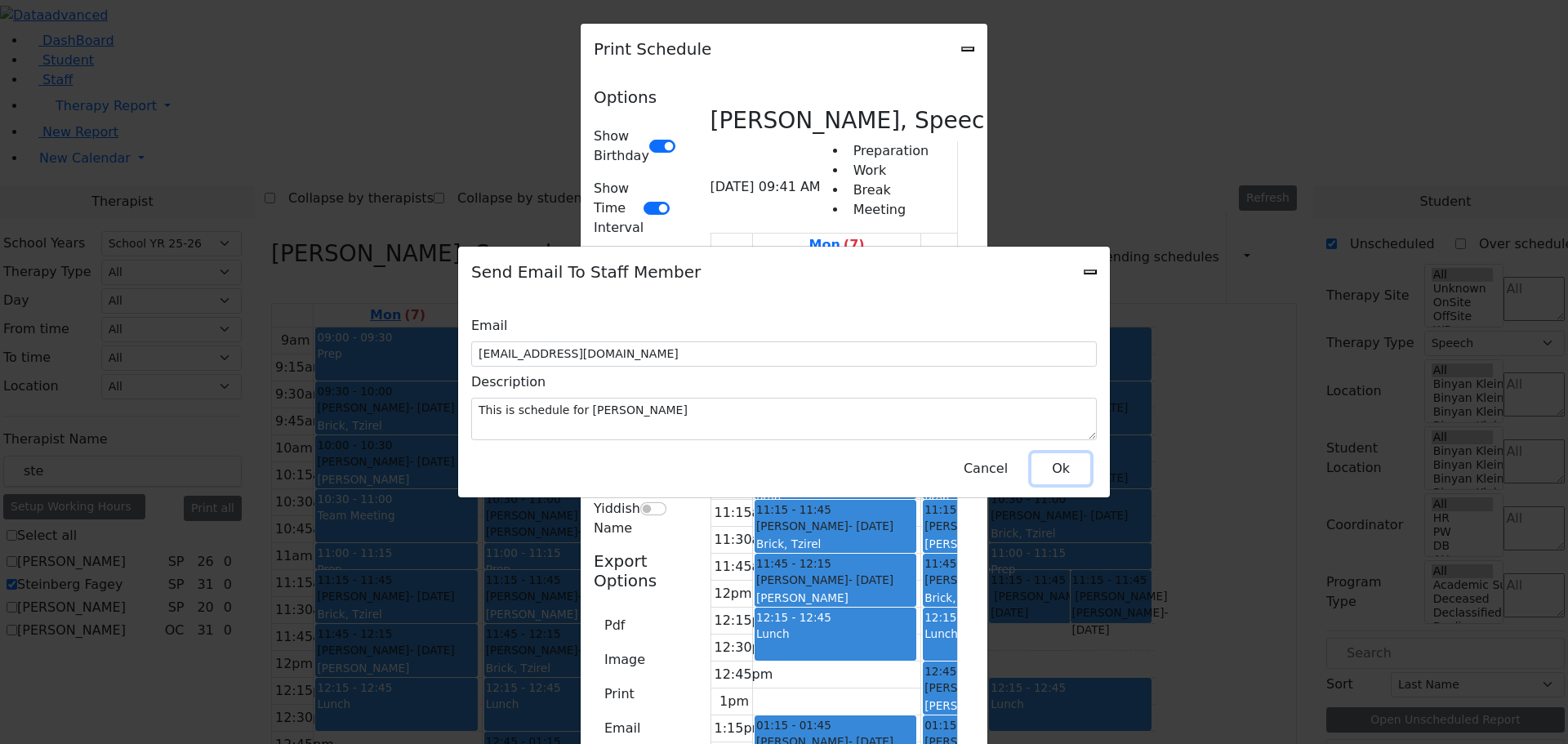
click at [1063, 459] on button "Ok" at bounding box center [1060, 469] width 59 height 31
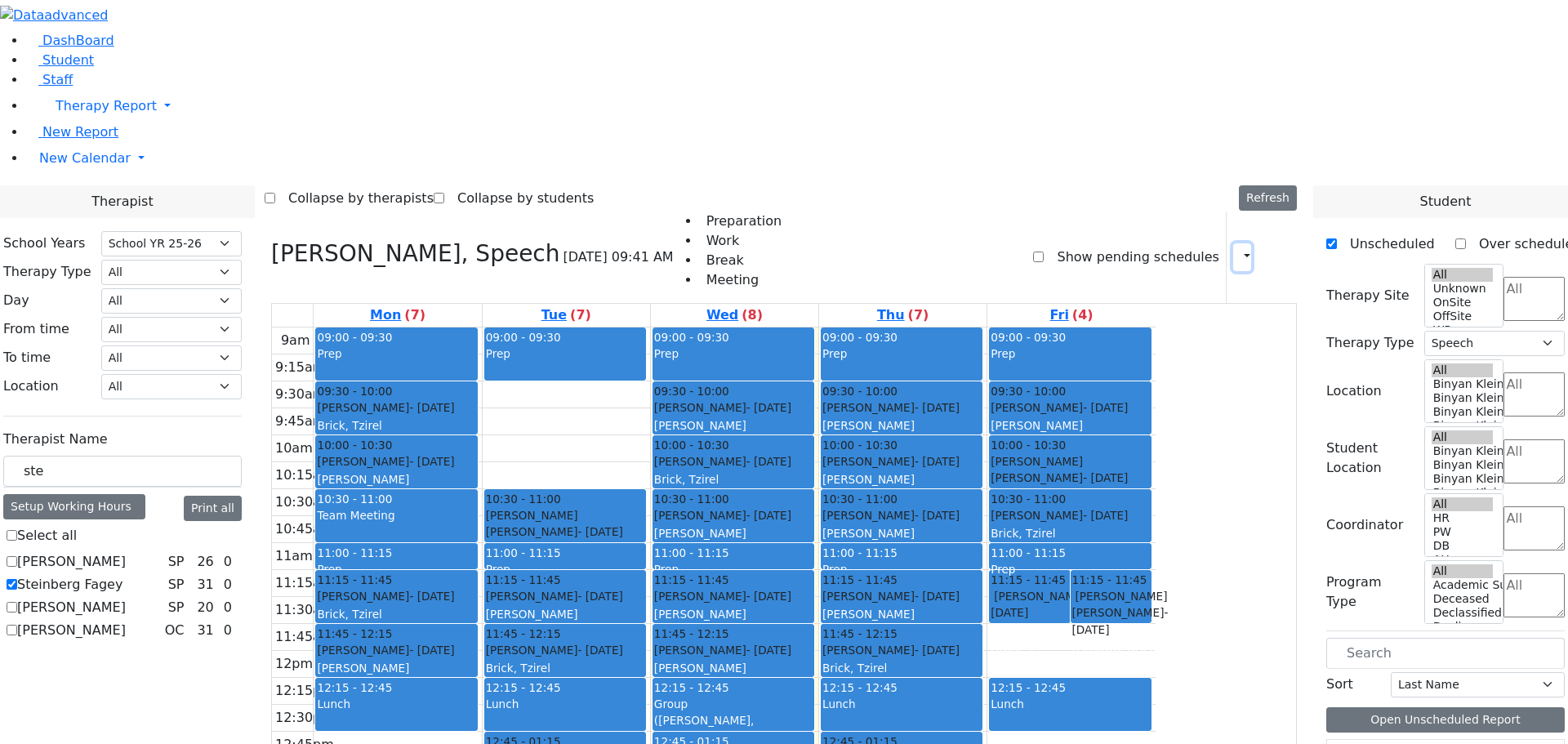
click at [1237, 249] on icon "button" at bounding box center [1237, 256] width 0 height 15
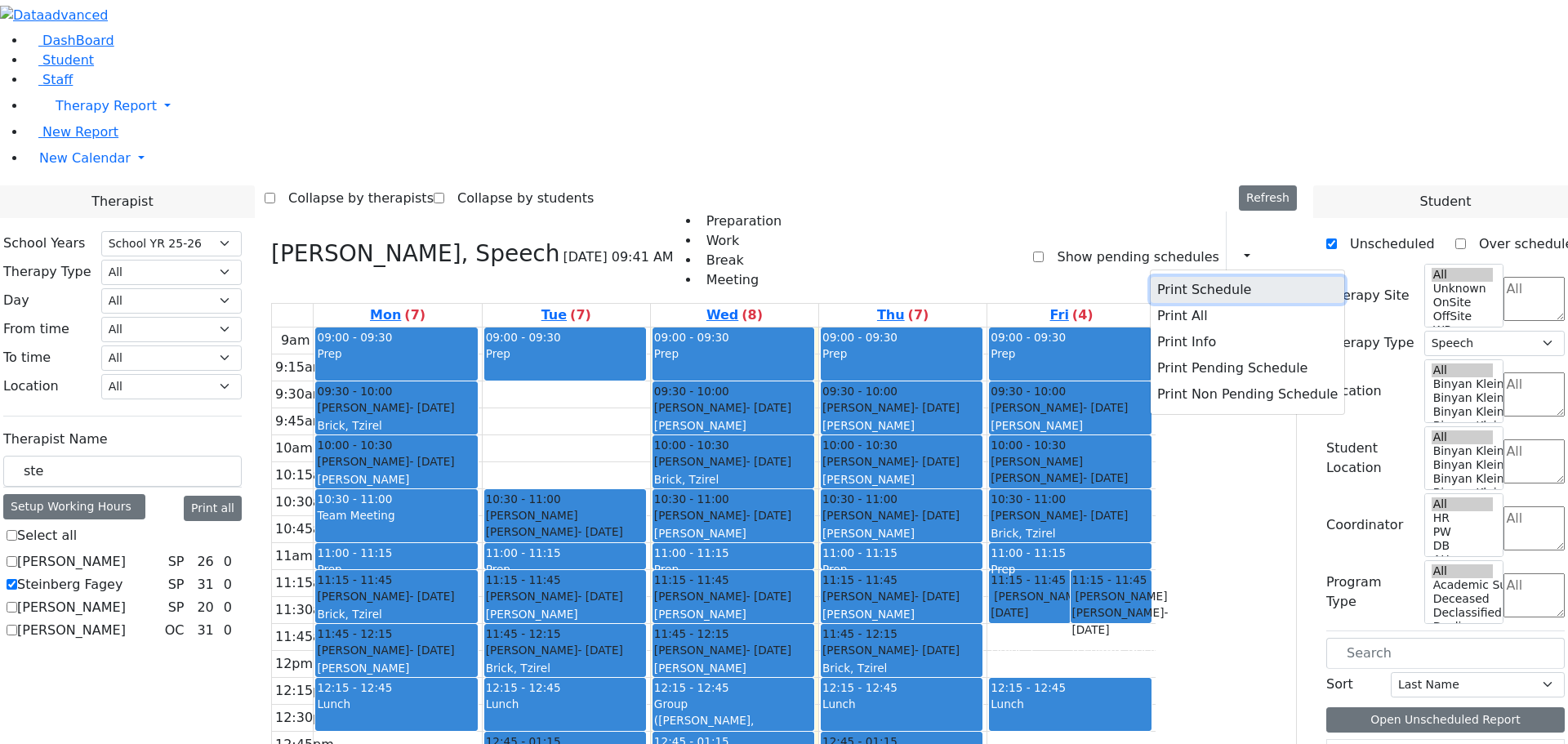
click at [1151, 276] on button "Print Schedule" at bounding box center [1248, 289] width 194 height 26
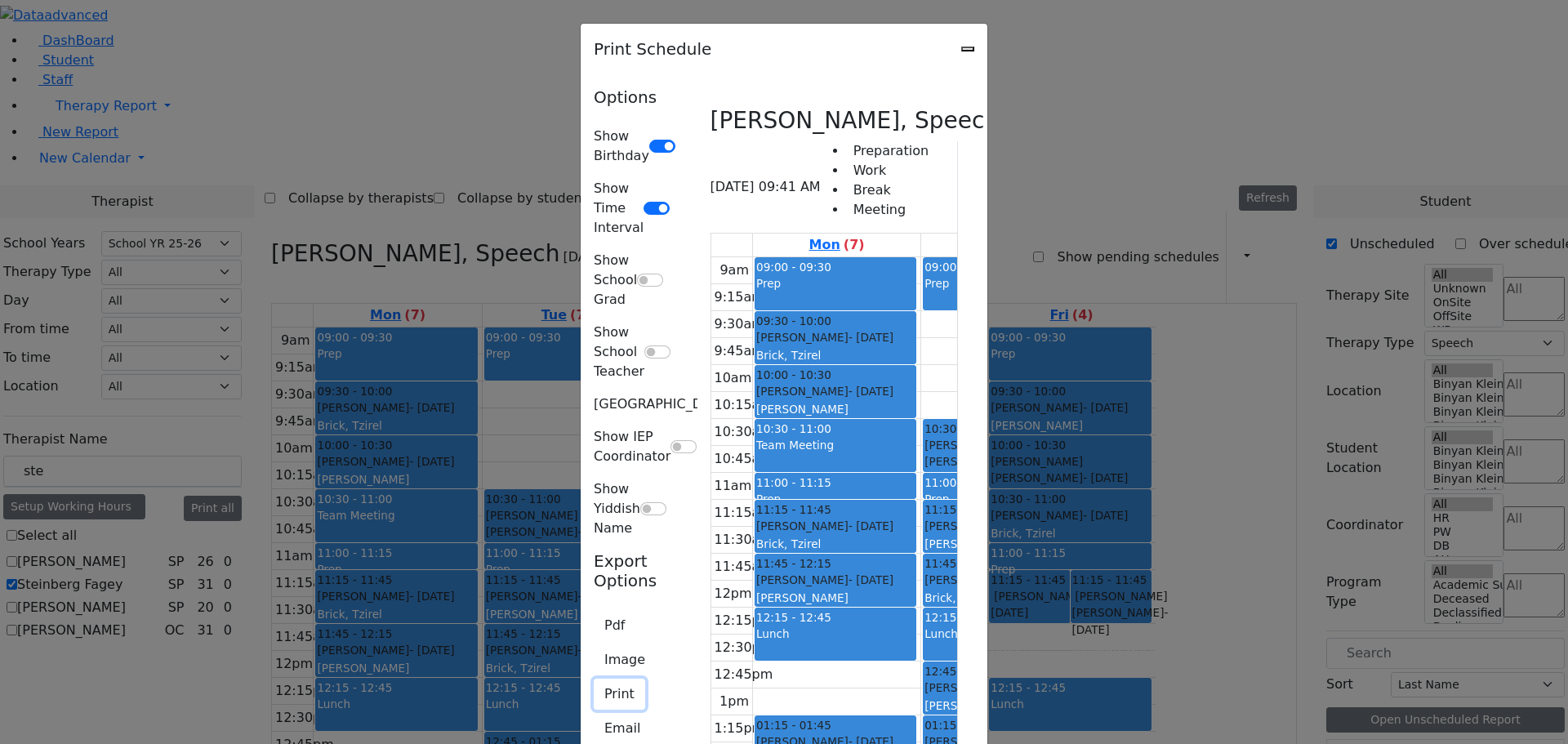
click at [594, 679] on button "Print" at bounding box center [619, 694] width 52 height 31
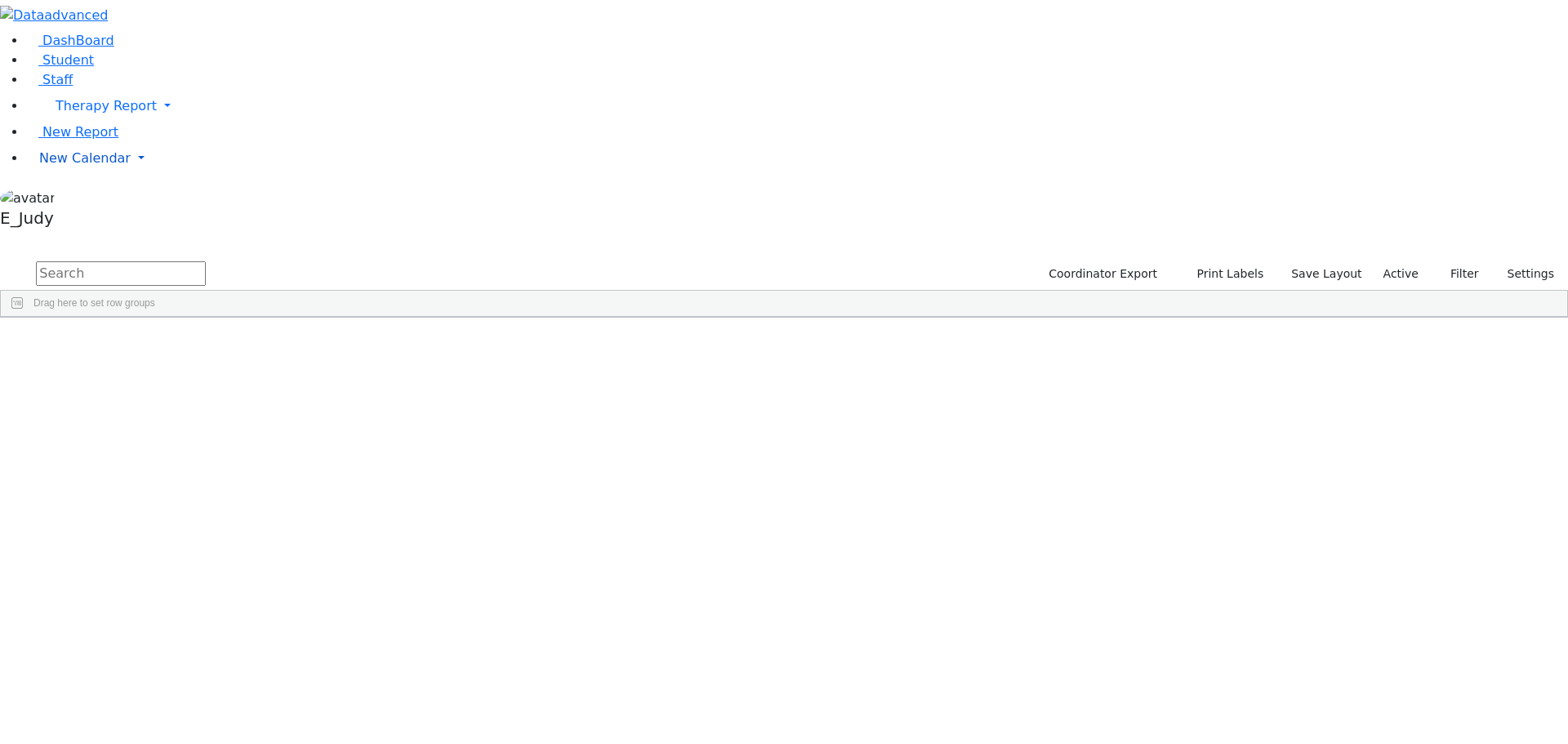
click at [158, 175] on link "New Calendar" at bounding box center [797, 159] width 1542 height 33
click at [88, 218] on span "Teacher Report" at bounding box center [88, 209] width 98 height 15
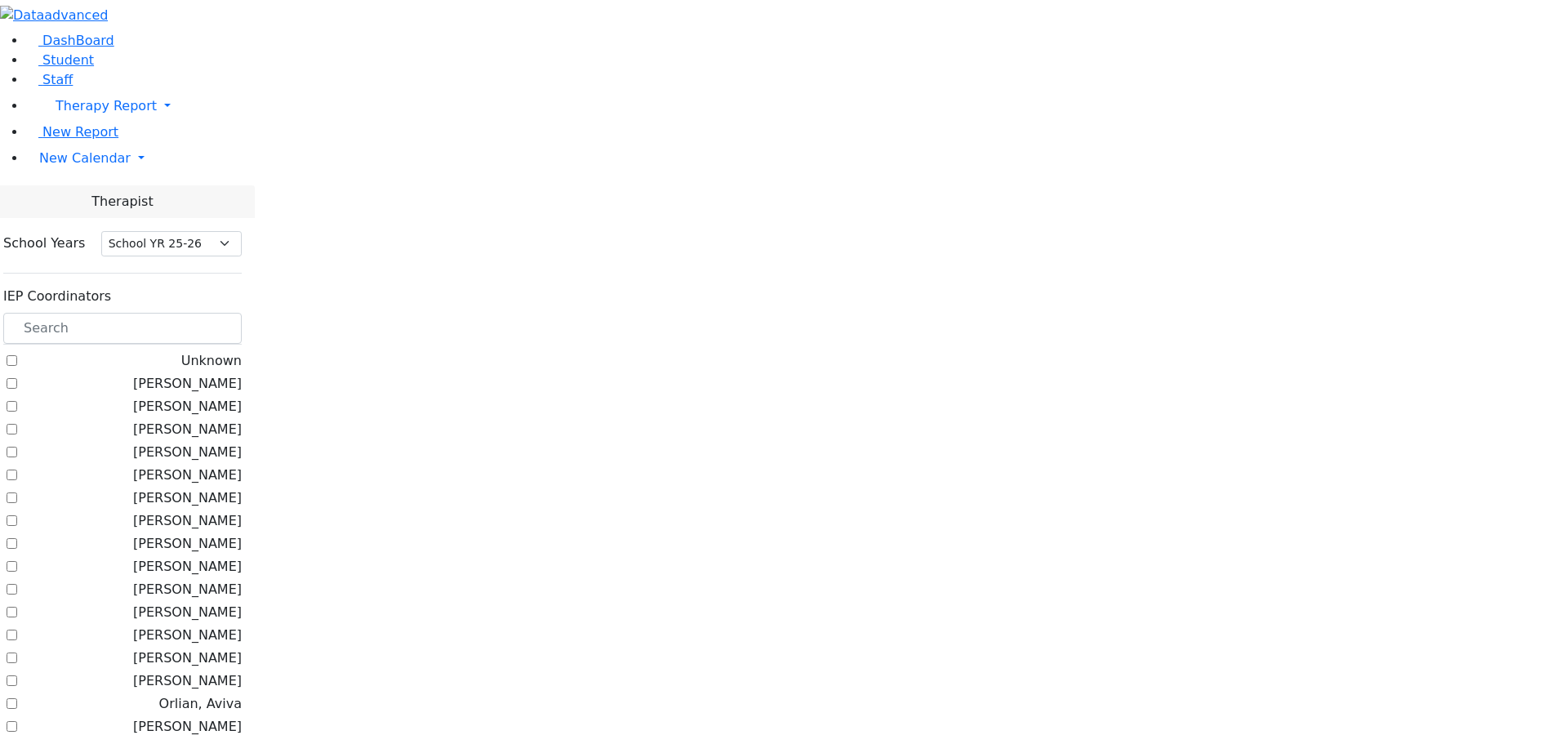
select select "212"
click at [242, 313] on input "text" at bounding box center [122, 328] width 238 height 31
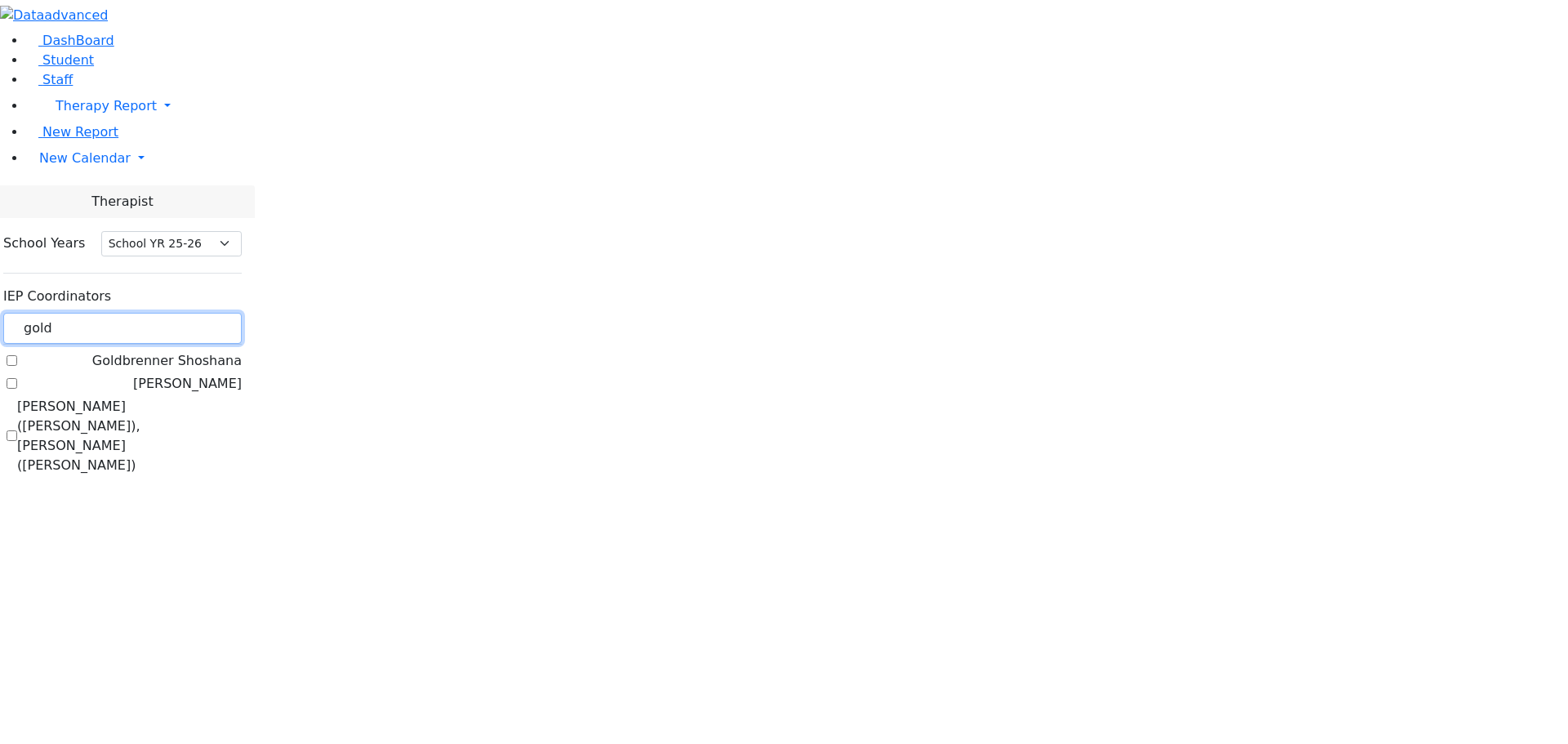
type input "gold"
click at [208, 374] on label "[PERSON_NAME]" at bounding box center [188, 384] width 109 height 20
click at [17, 378] on input "[PERSON_NAME]" at bounding box center [12, 383] width 11 height 11
checkbox input "true"
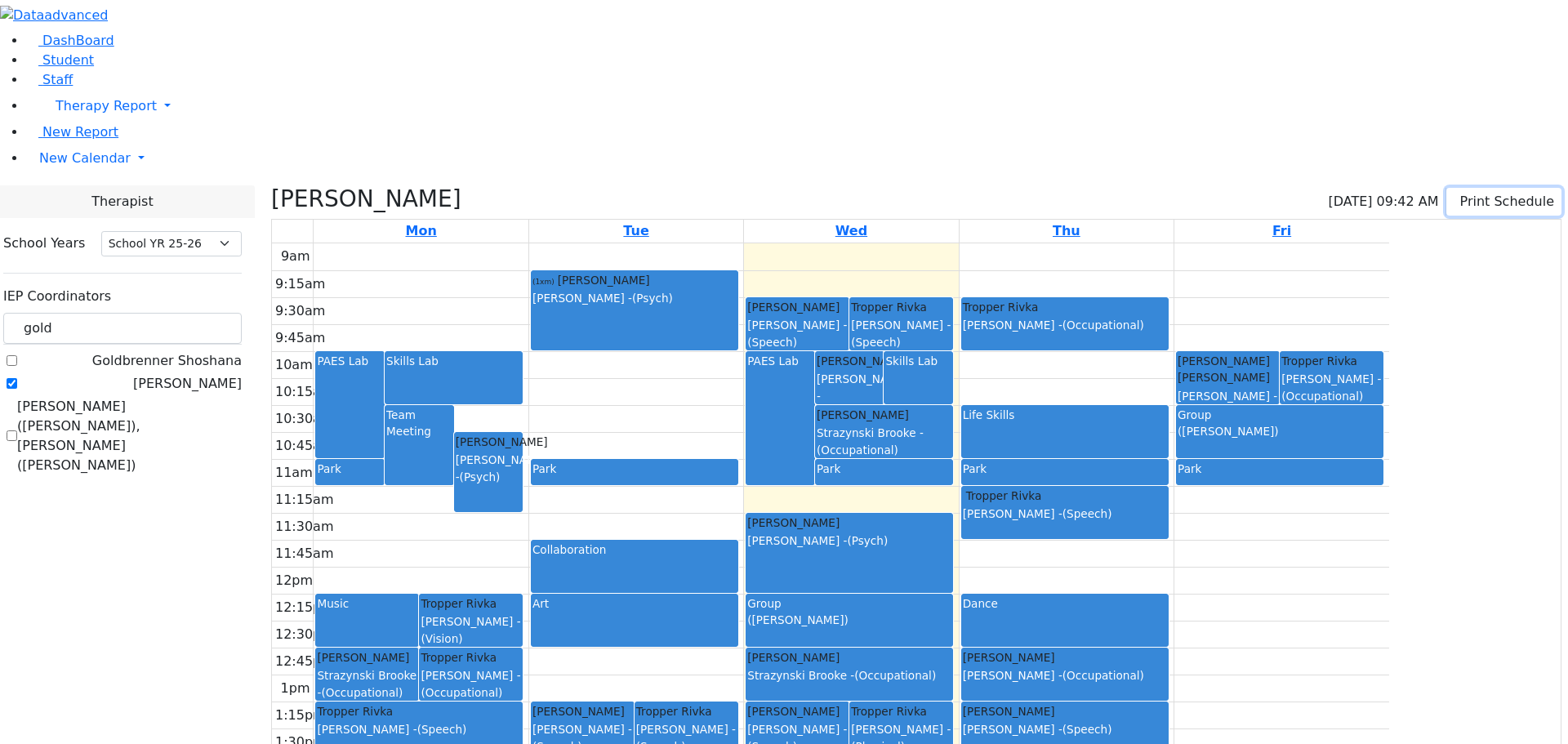
click at [1489, 188] on button "Print Schedule" at bounding box center [1504, 201] width 115 height 28
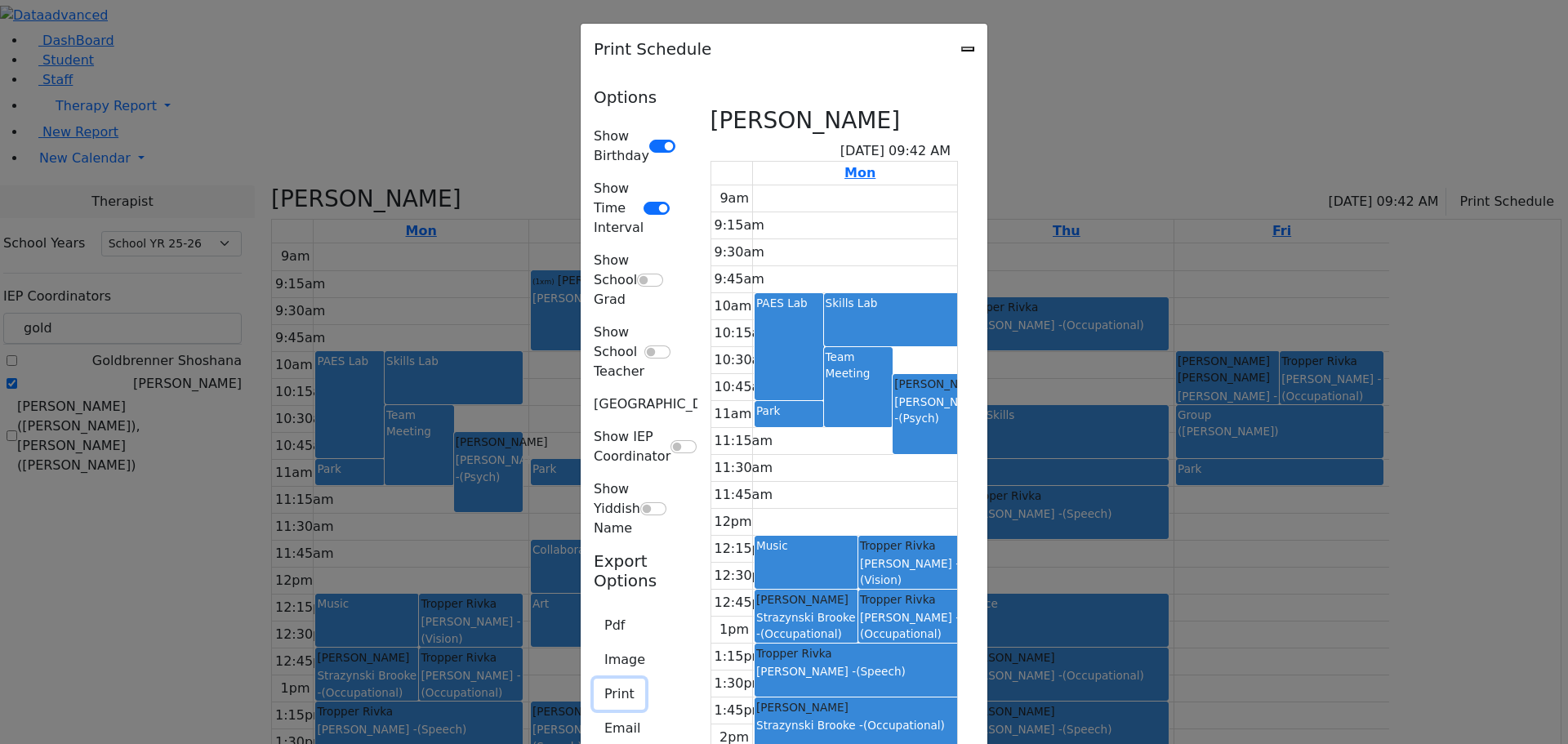
click at [594, 679] on button "Print" at bounding box center [619, 694] width 52 height 31
